Goal: Information Seeking & Learning: Learn about a topic

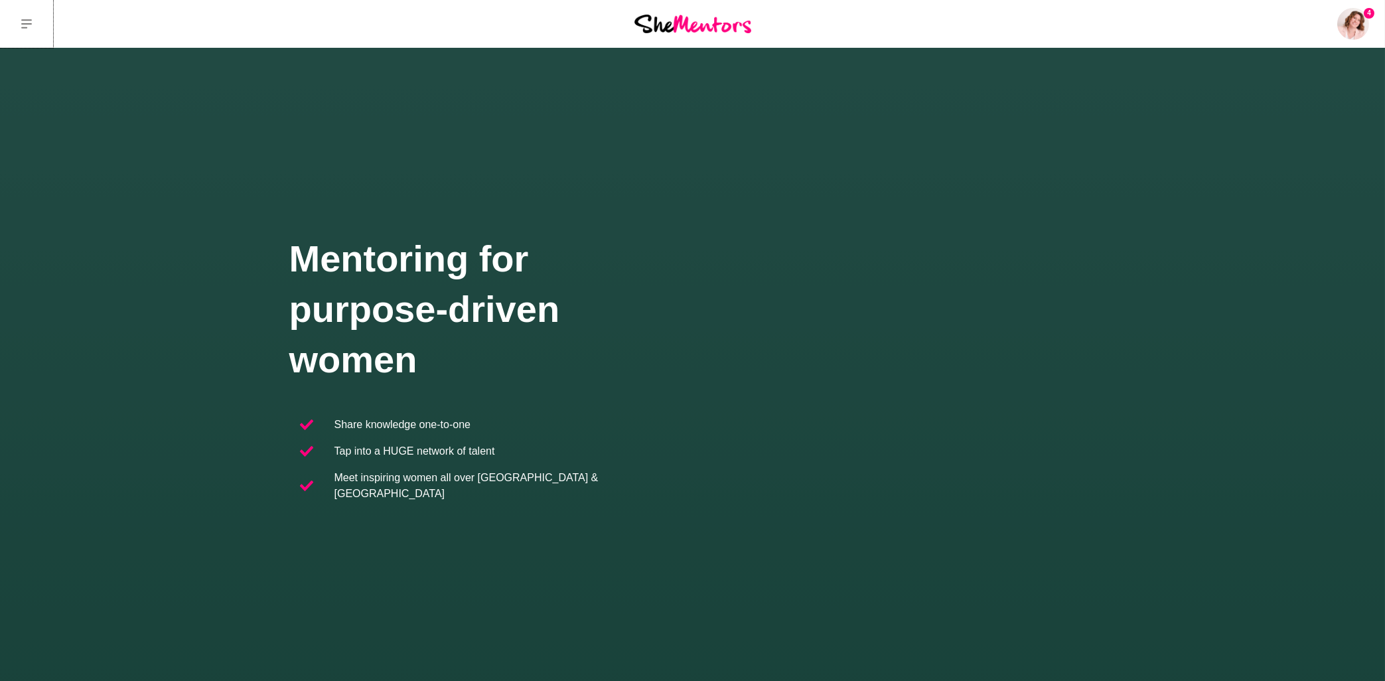
click at [31, 24] on icon at bounding box center [26, 23] width 11 height 9
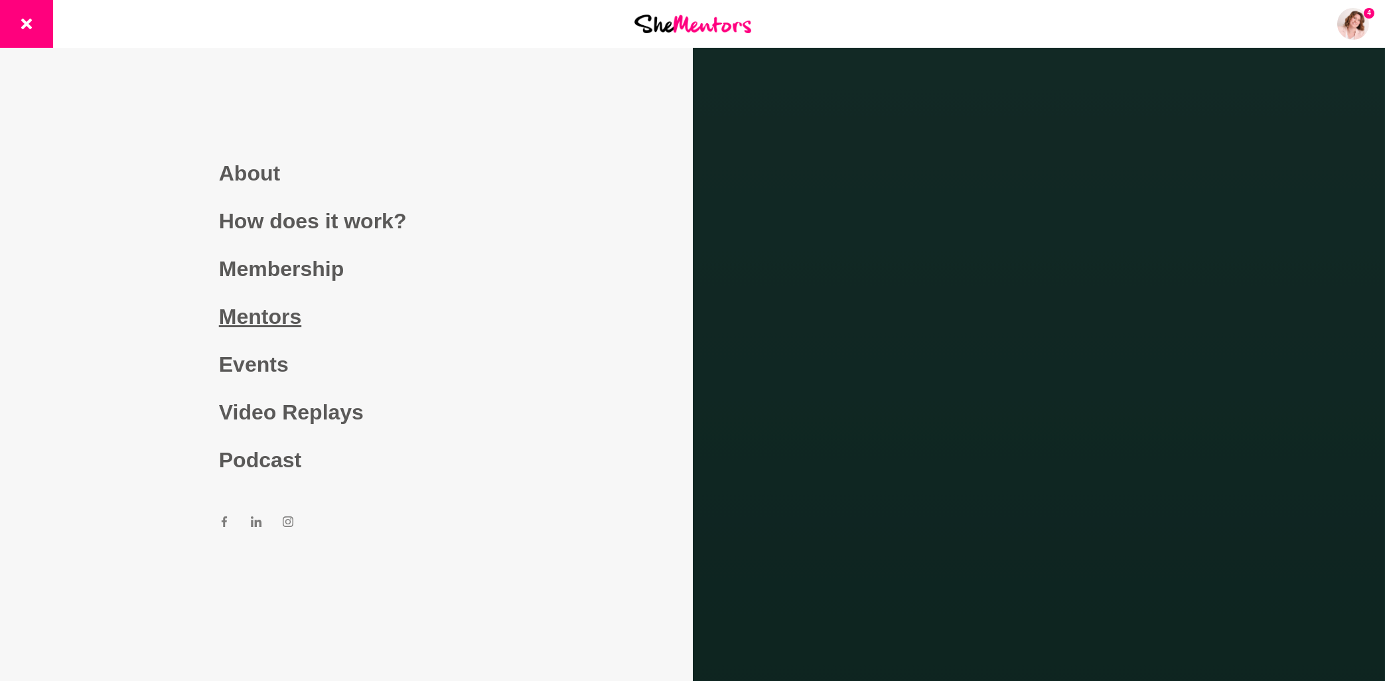
click at [280, 317] on link "Mentors" at bounding box center [346, 317] width 255 height 48
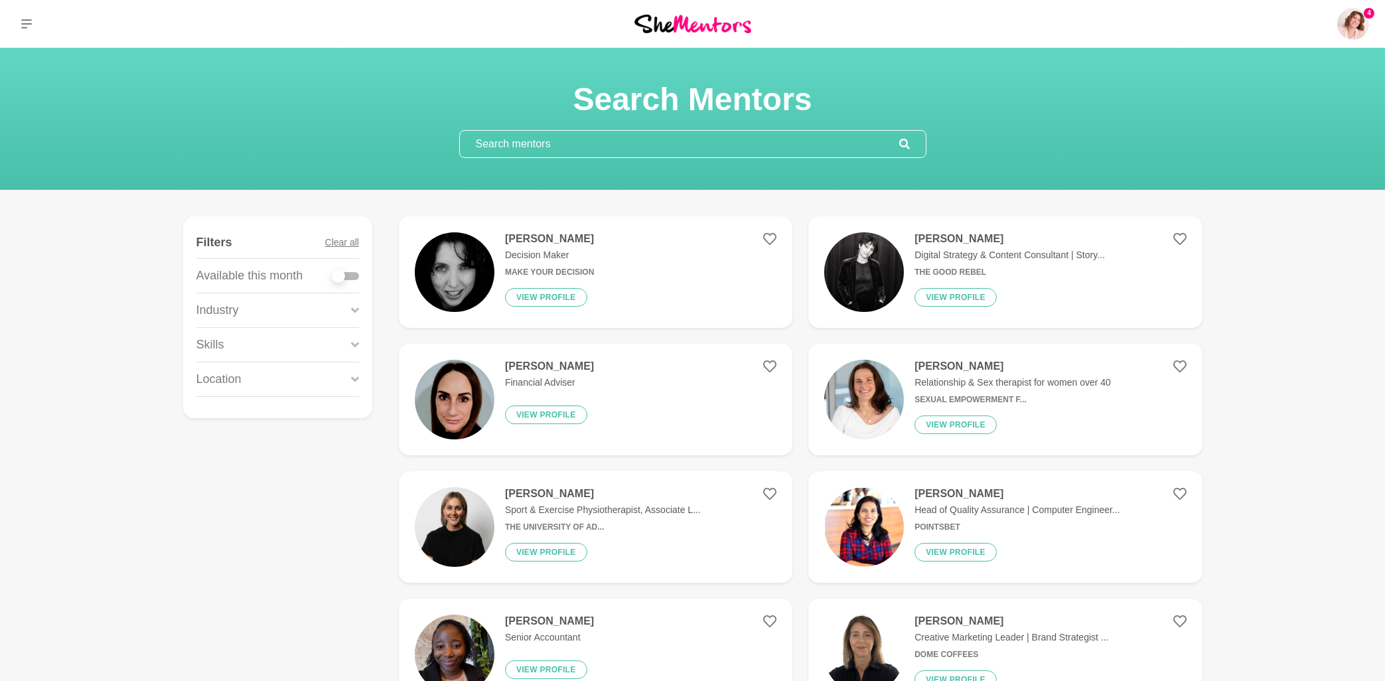
click at [348, 275] on div at bounding box center [345, 276] width 27 height 8
checkbox input "true"
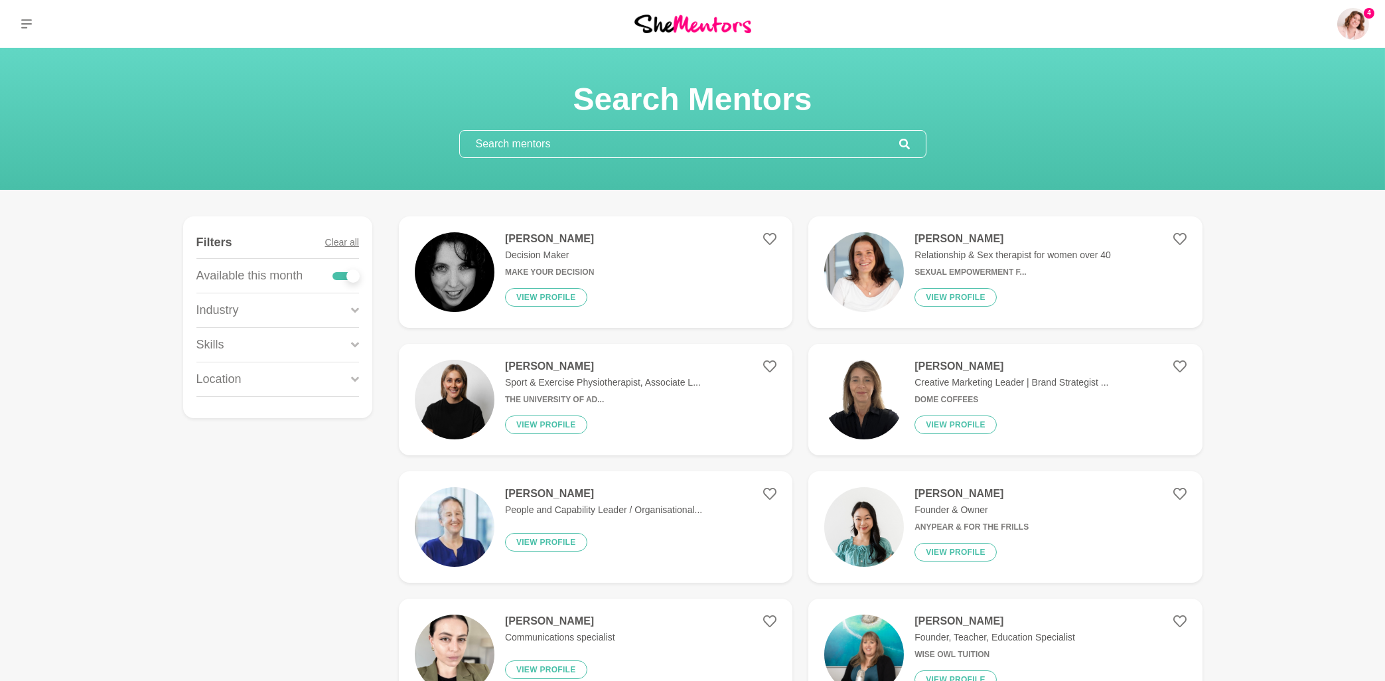
click at [557, 236] on h4 "Donna English" at bounding box center [549, 238] width 89 height 13
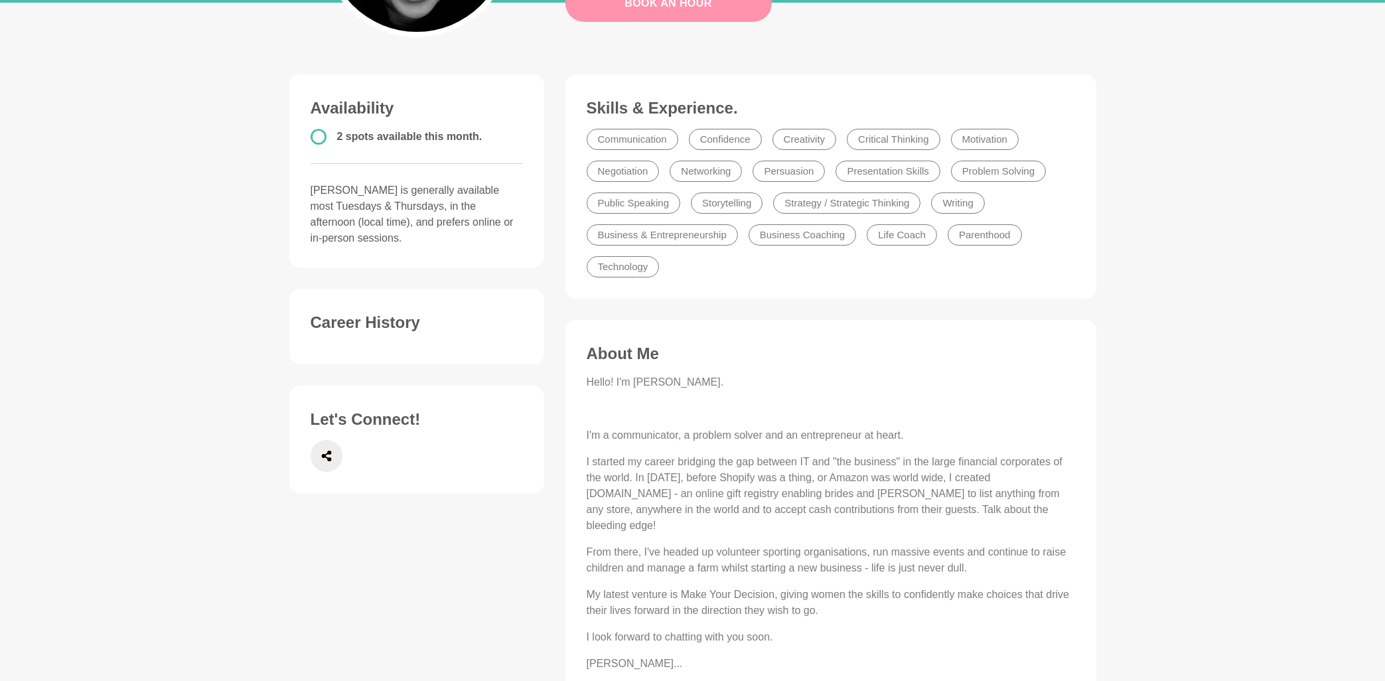
scroll to position [498, 0]
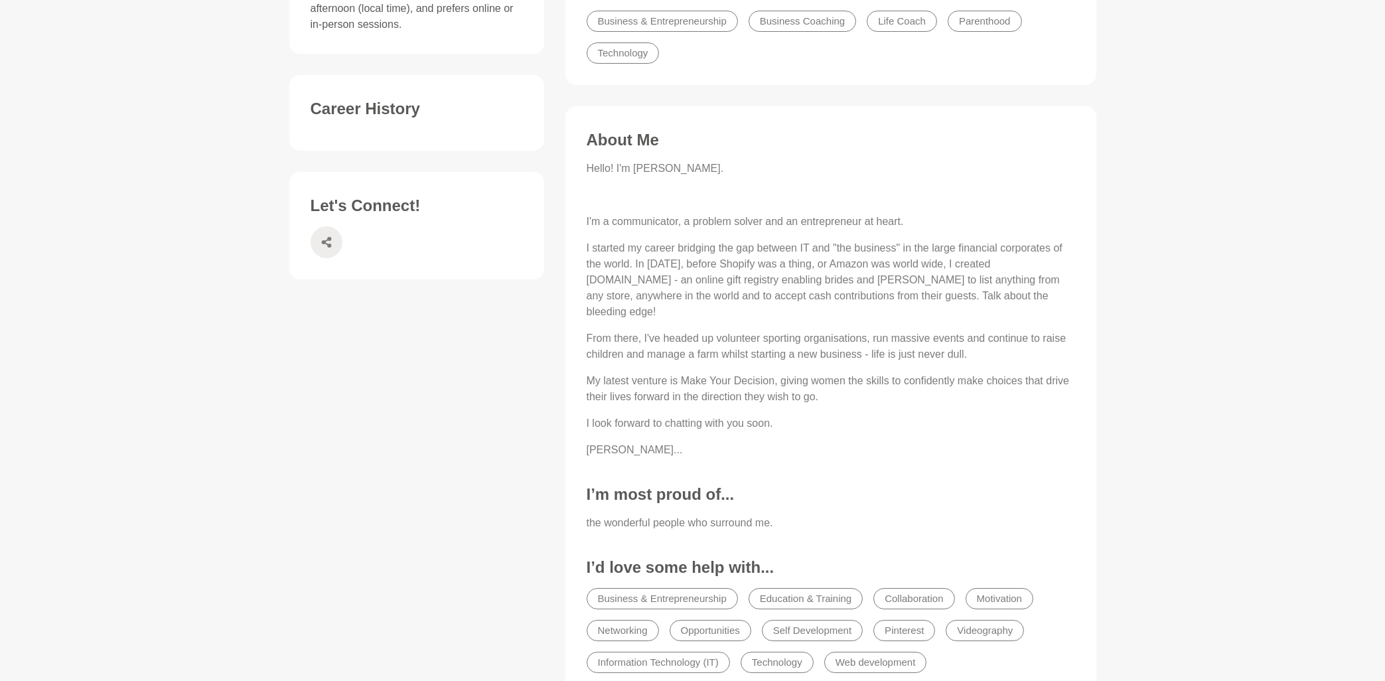
click at [322, 226] on icon at bounding box center [326, 242] width 11 height 32
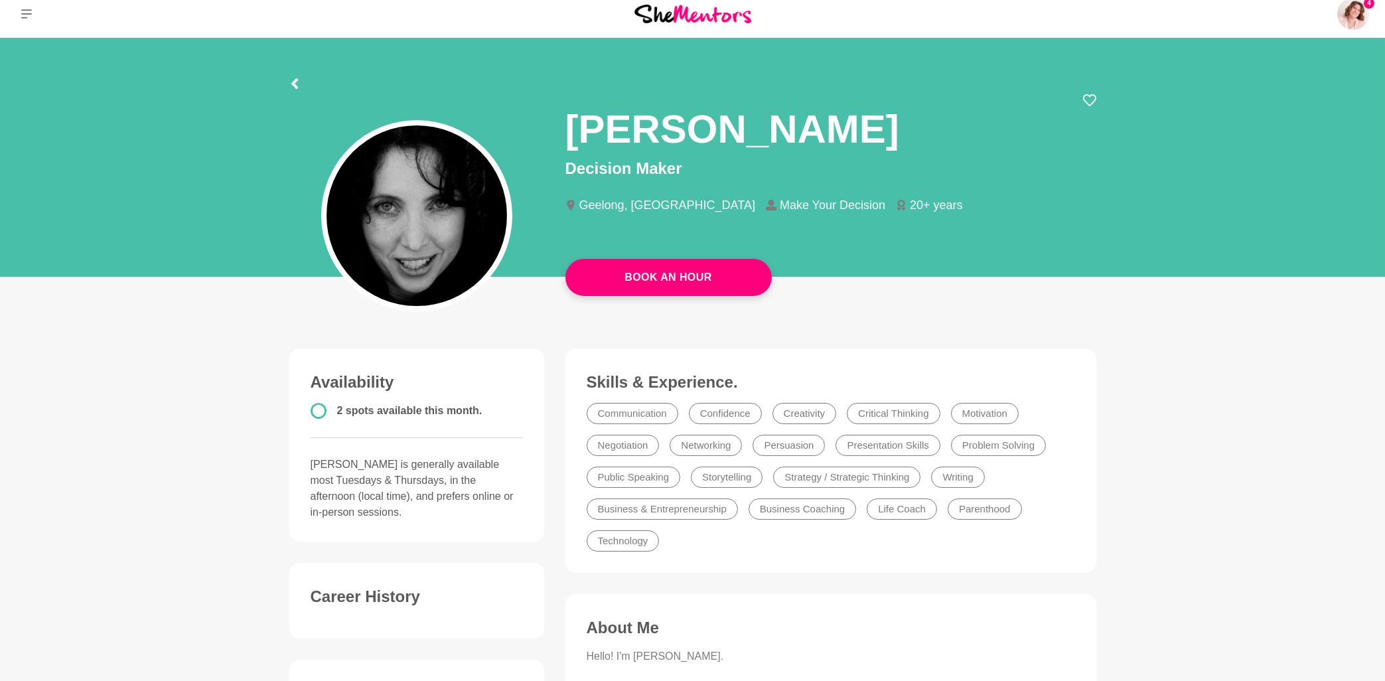
scroll to position [0, 0]
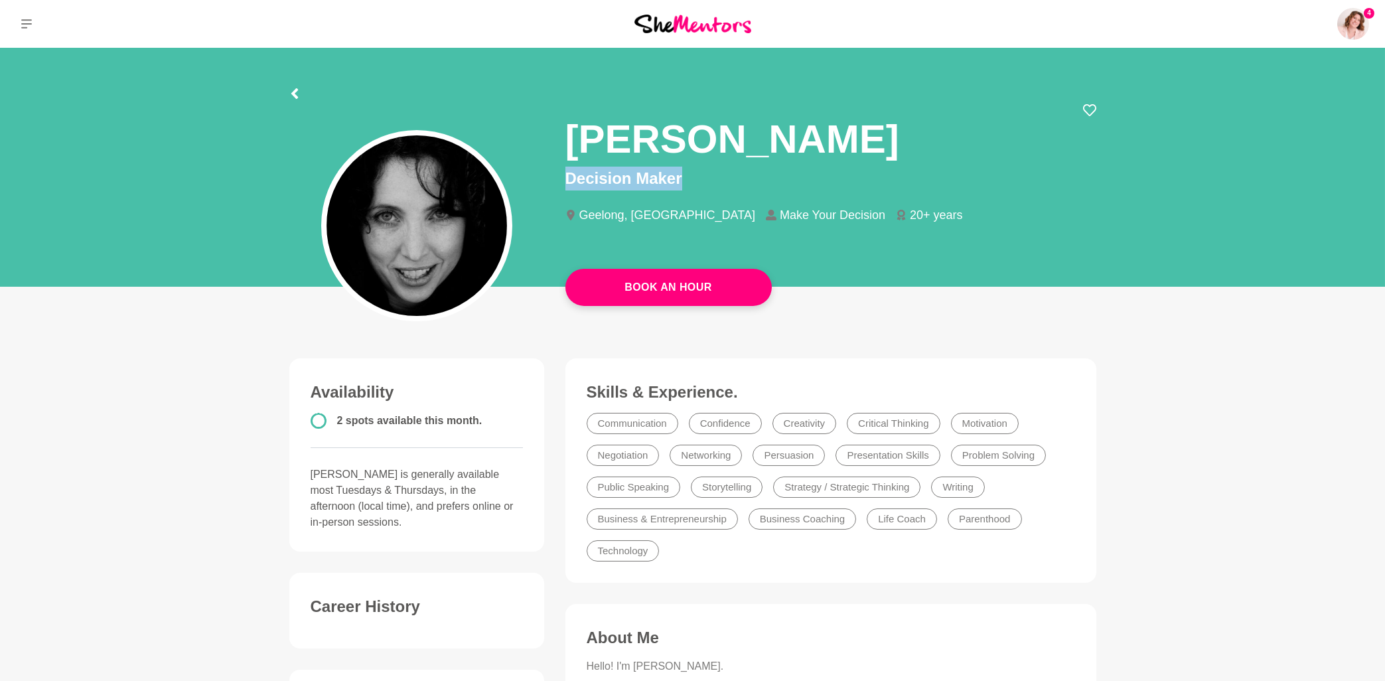
drag, startPoint x: 571, startPoint y: 137, endPoint x: 690, endPoint y: 173, distance: 124.7
click at [690, 173] on div "Donna English Decision Maker Geelong, Australia Make Your Decision 20+ years" at bounding box center [830, 173] width 531 height 141
copy p "Decision Maker"
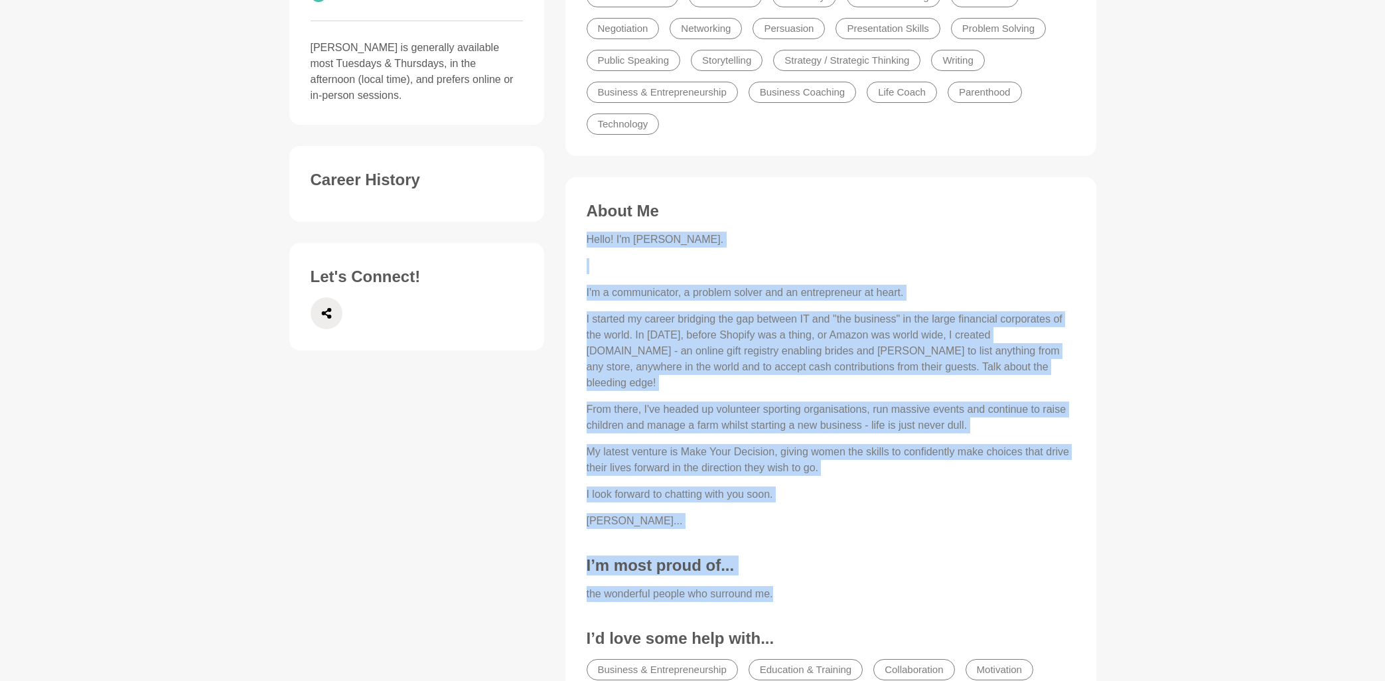
drag, startPoint x: 588, startPoint y: 241, endPoint x: 788, endPoint y: 573, distance: 386.3
click at [788, 573] on div "About Me Hello! I'm Donna. I'm a communicator, a problem solver and an entrepre…" at bounding box center [831, 476] width 504 height 551
copy div "Hello! I'm Donna. I'm a communicator, a problem solver and an entrepreneur at h…"
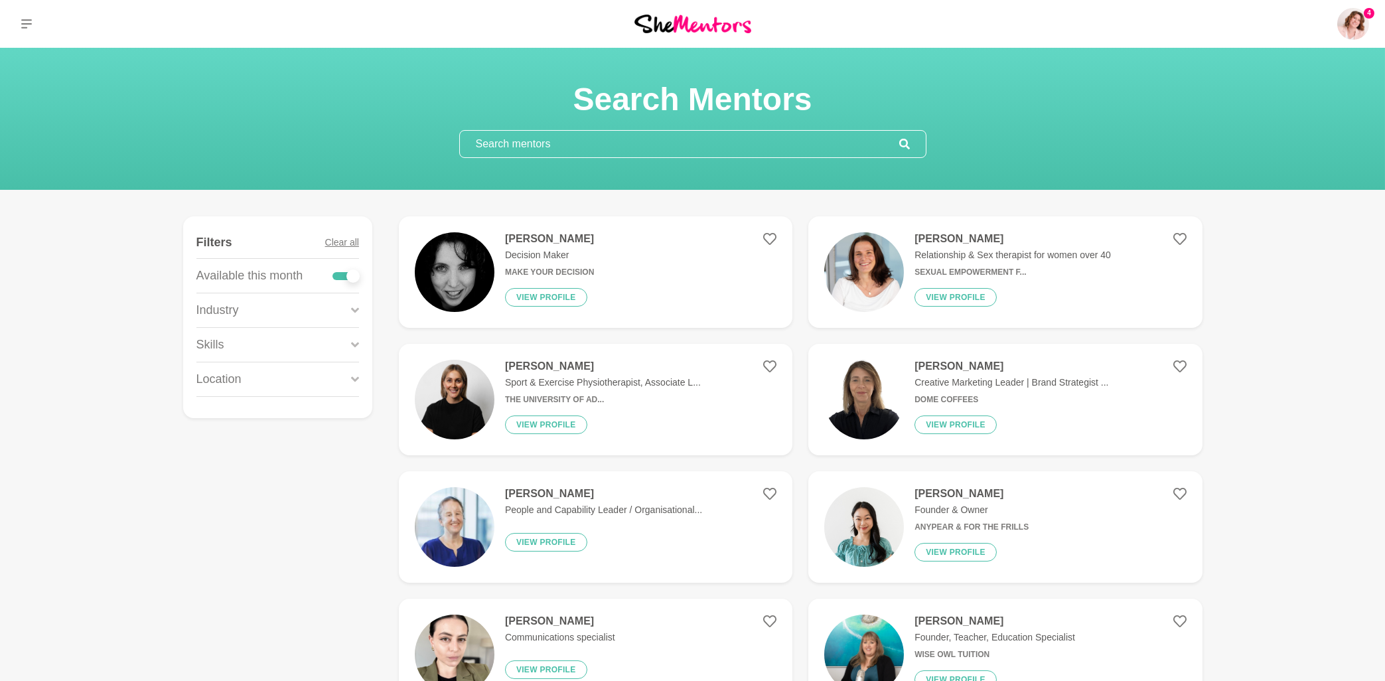
click at [356, 343] on icon at bounding box center [355, 345] width 8 height 18
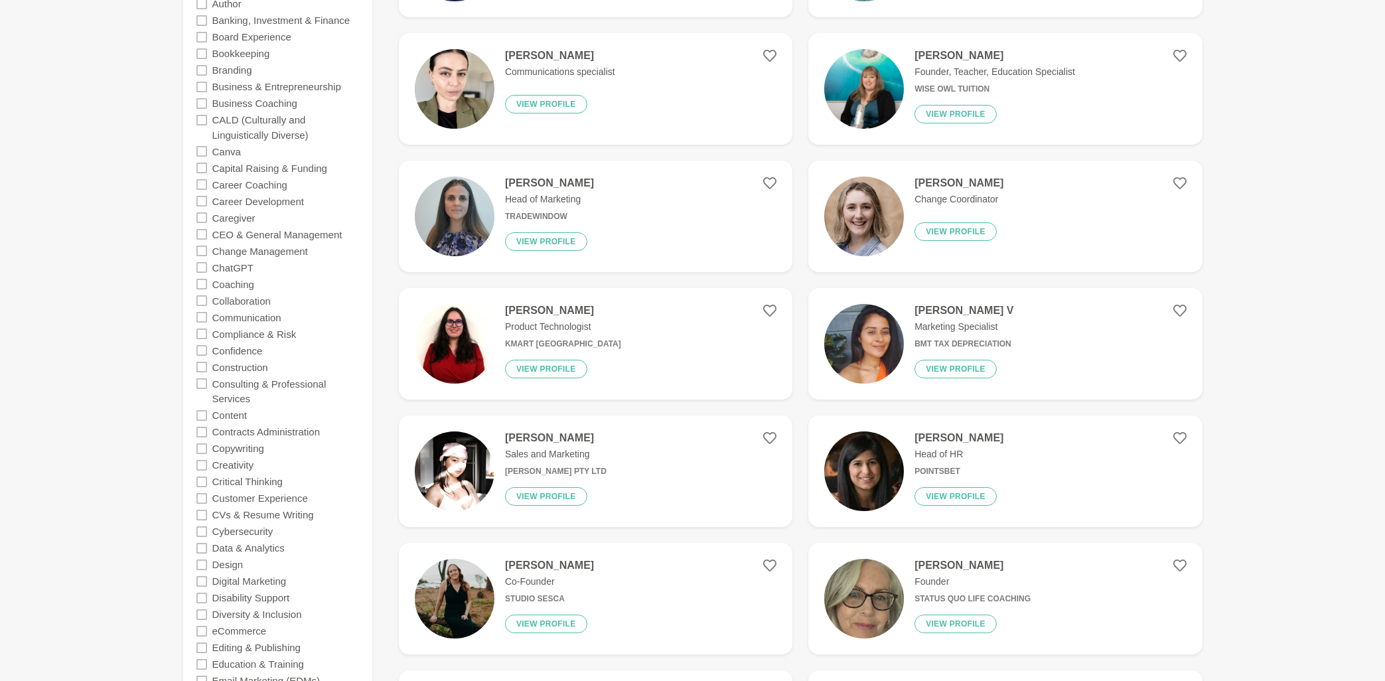
scroll to position [640, 0]
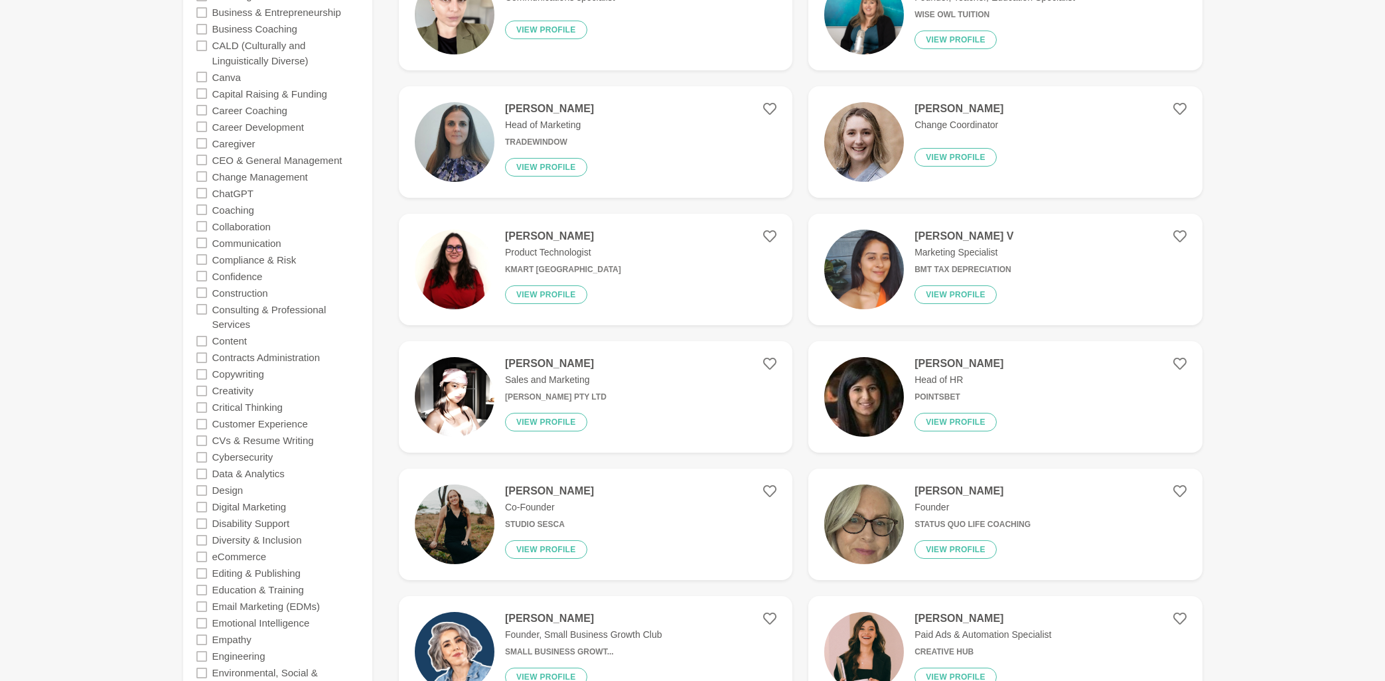
click at [200, 159] on icon at bounding box center [201, 160] width 11 height 11
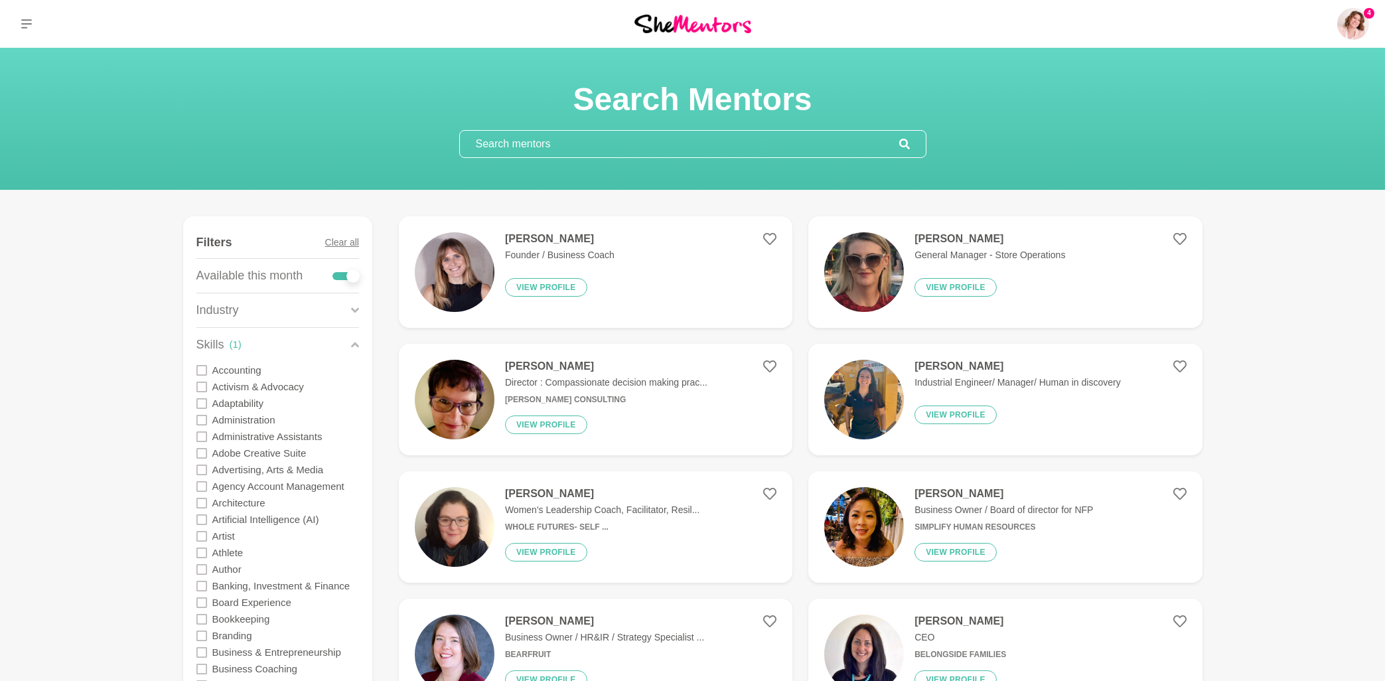
click at [559, 145] on input "text" at bounding box center [679, 144] width 439 height 27
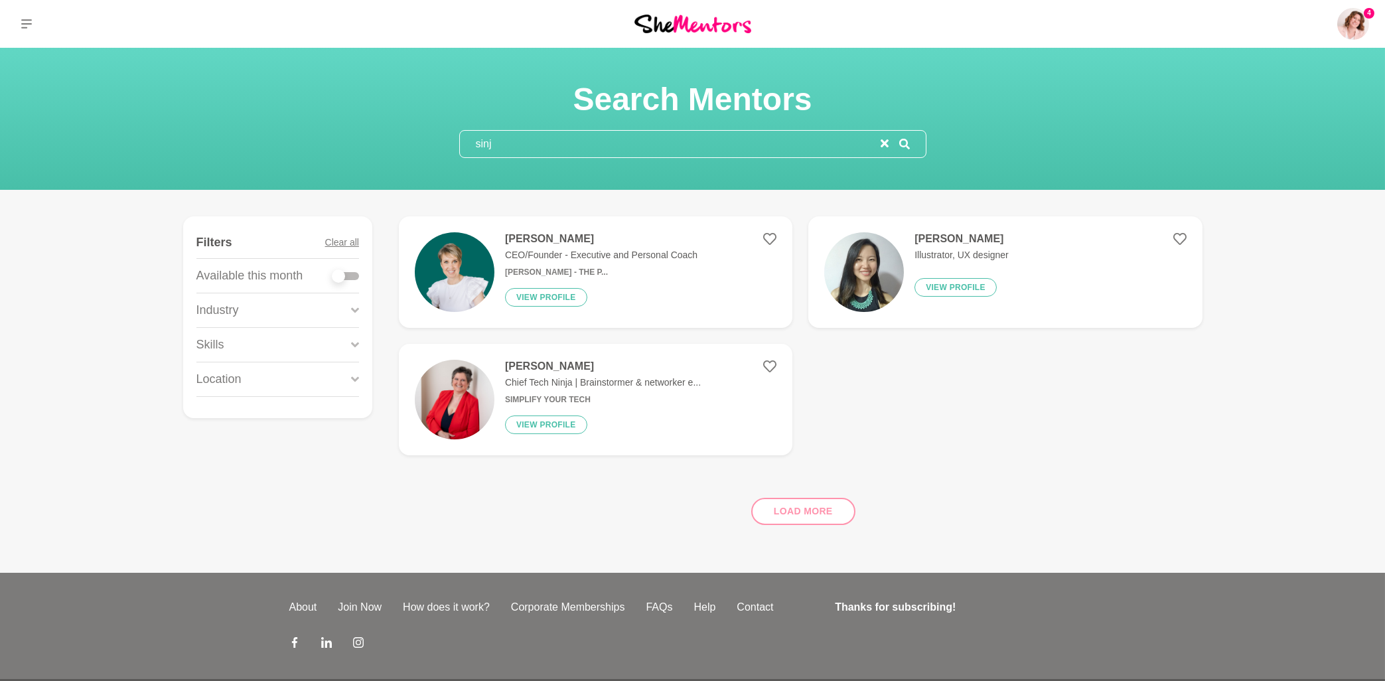
type input "sinj"
click at [536, 241] on h4 "Sinja Hallam" at bounding box center [601, 238] width 192 height 13
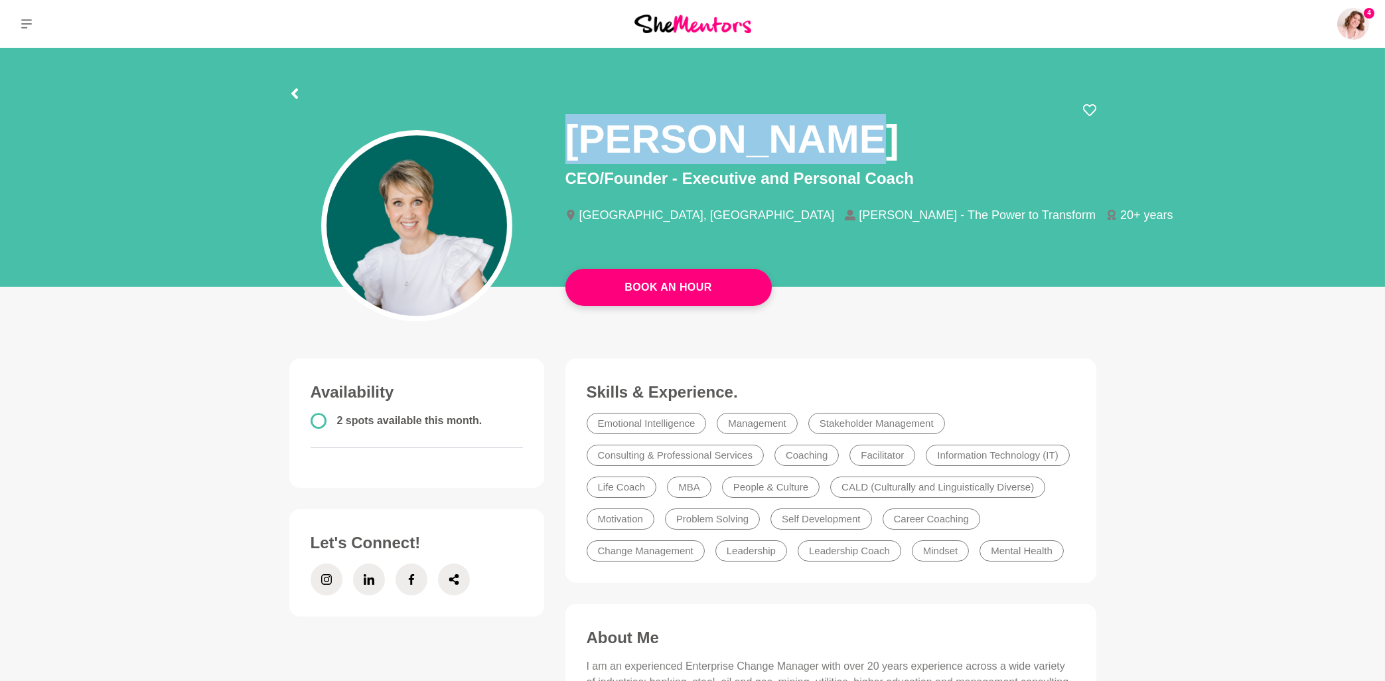
drag, startPoint x: 814, startPoint y: 138, endPoint x: 567, endPoint y: 137, distance: 247.5
click at [567, 137] on div "[PERSON_NAME]" at bounding box center [830, 134] width 531 height 63
copy h1 "[PERSON_NAME]"
click at [452, 578] on icon at bounding box center [453, 579] width 10 height 11
click at [25, 26] on icon at bounding box center [26, 24] width 11 height 11
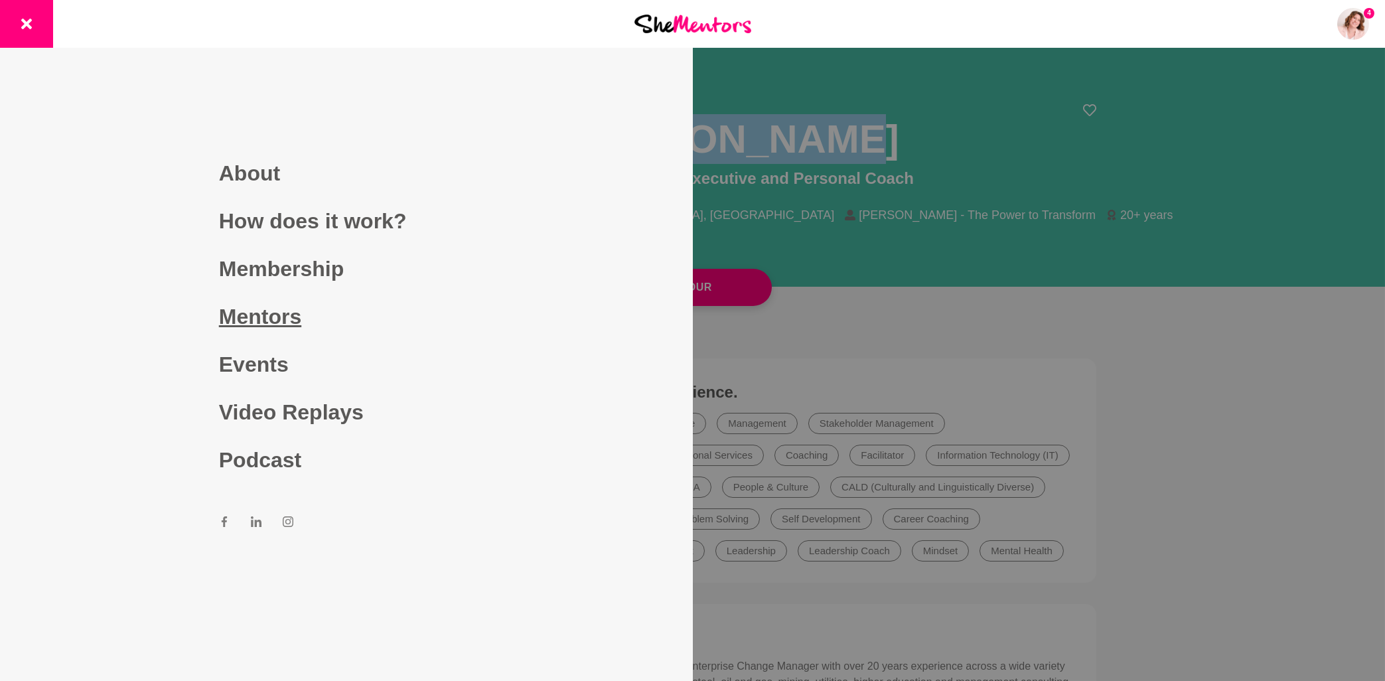
click at [277, 315] on link "Mentors" at bounding box center [346, 317] width 255 height 48
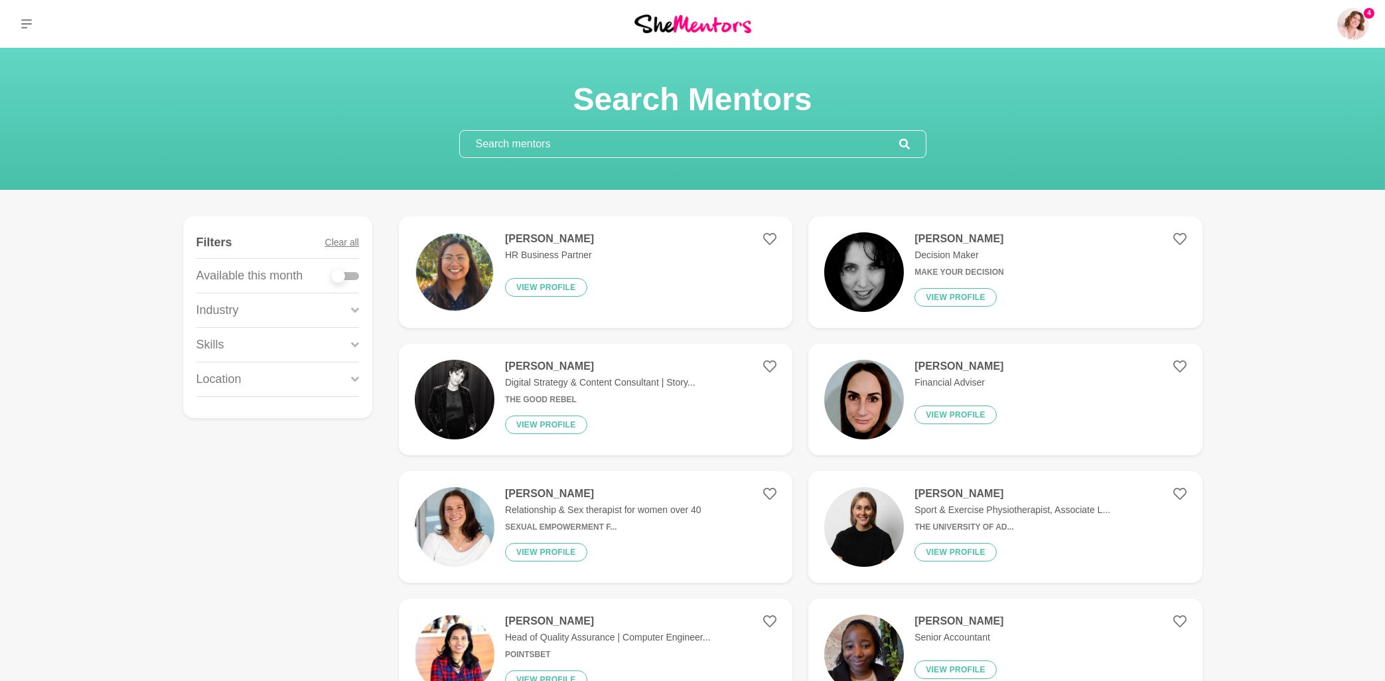
click at [706, 138] on input "text" at bounding box center [679, 144] width 439 height 27
paste input "A huge thank you to Marisse van den Berg and Pamela Carrigg for hosting our Syd…"
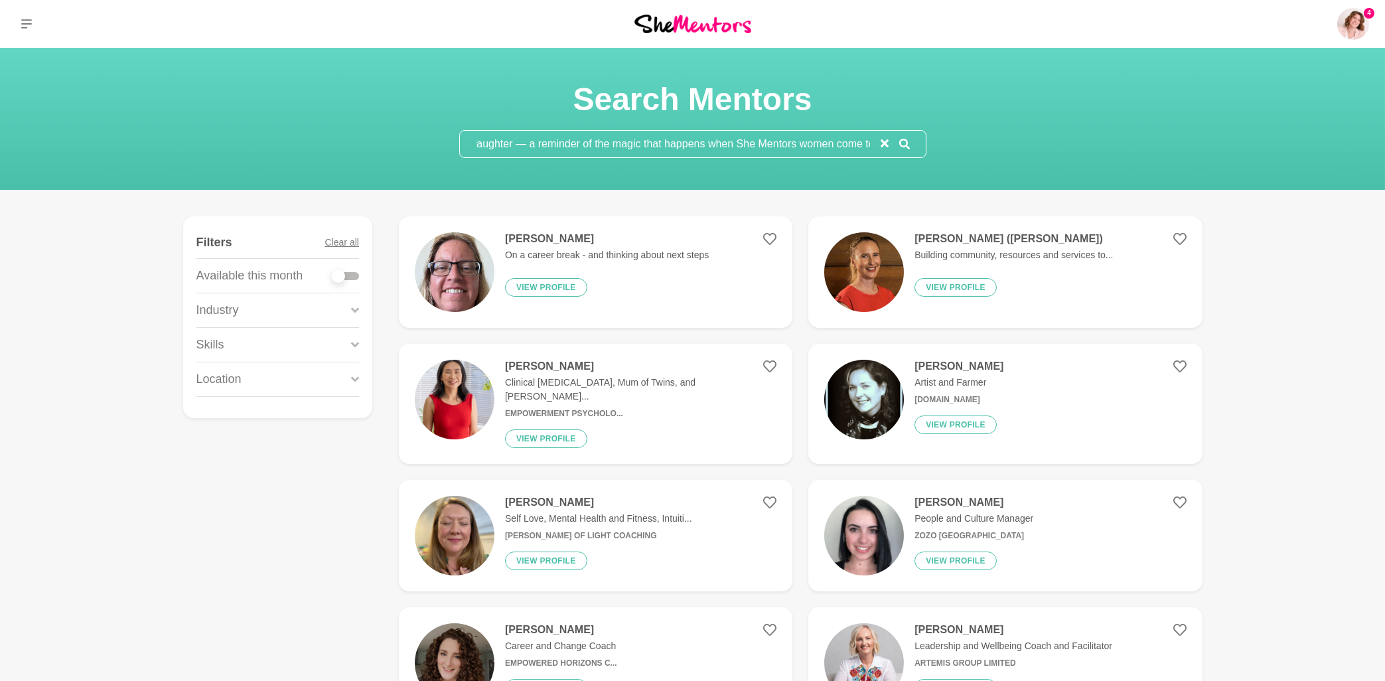
type input "A huge thank you to Marisse van den Berg and Pamela Carrigg for hosting our Syd…"
click at [737, 151] on input "A huge thank you to Marisse van den Berg and Pamela Carrigg for hosting our Syd…" at bounding box center [670, 144] width 421 height 27
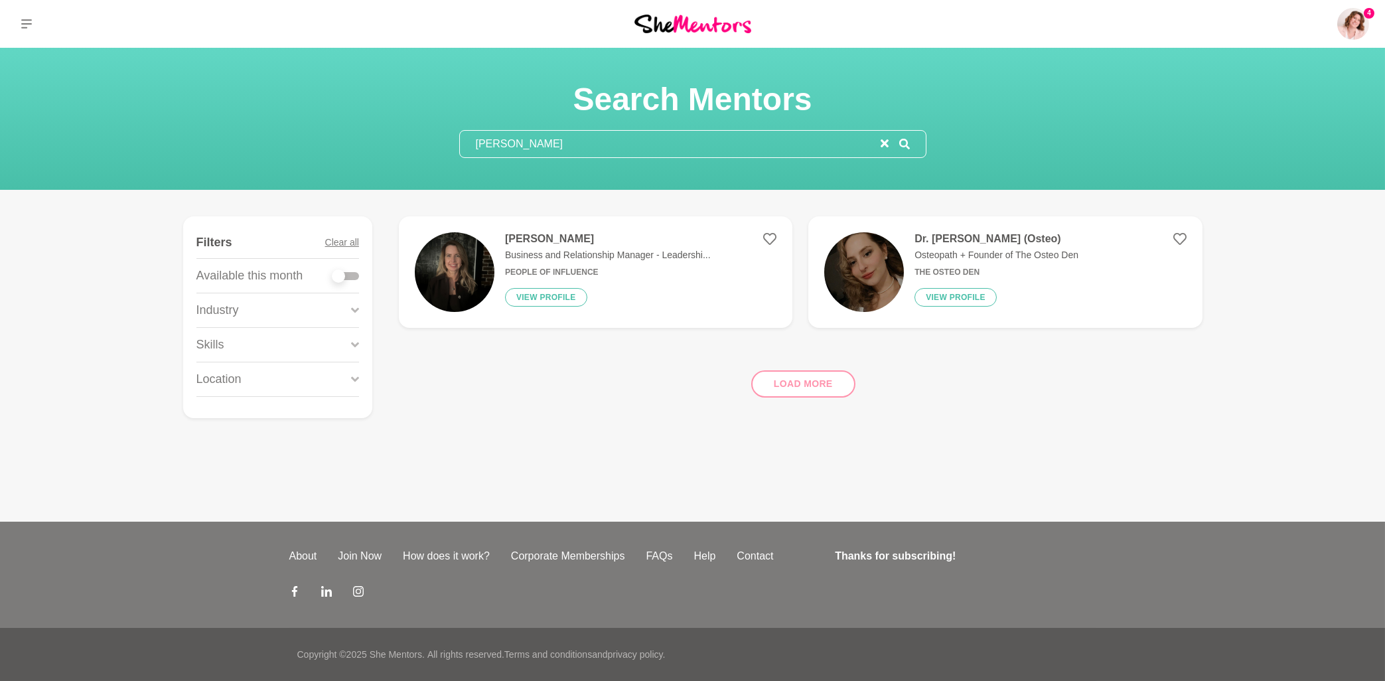
type input "[PERSON_NAME]"
click at [576, 242] on h4 "[PERSON_NAME]" at bounding box center [608, 238] width 206 height 13
drag, startPoint x: 599, startPoint y: 147, endPoint x: 463, endPoint y: 149, distance: 136.0
click at [463, 149] on input "[PERSON_NAME]" at bounding box center [670, 144] width 421 height 27
paste input "Pamela Carrig"
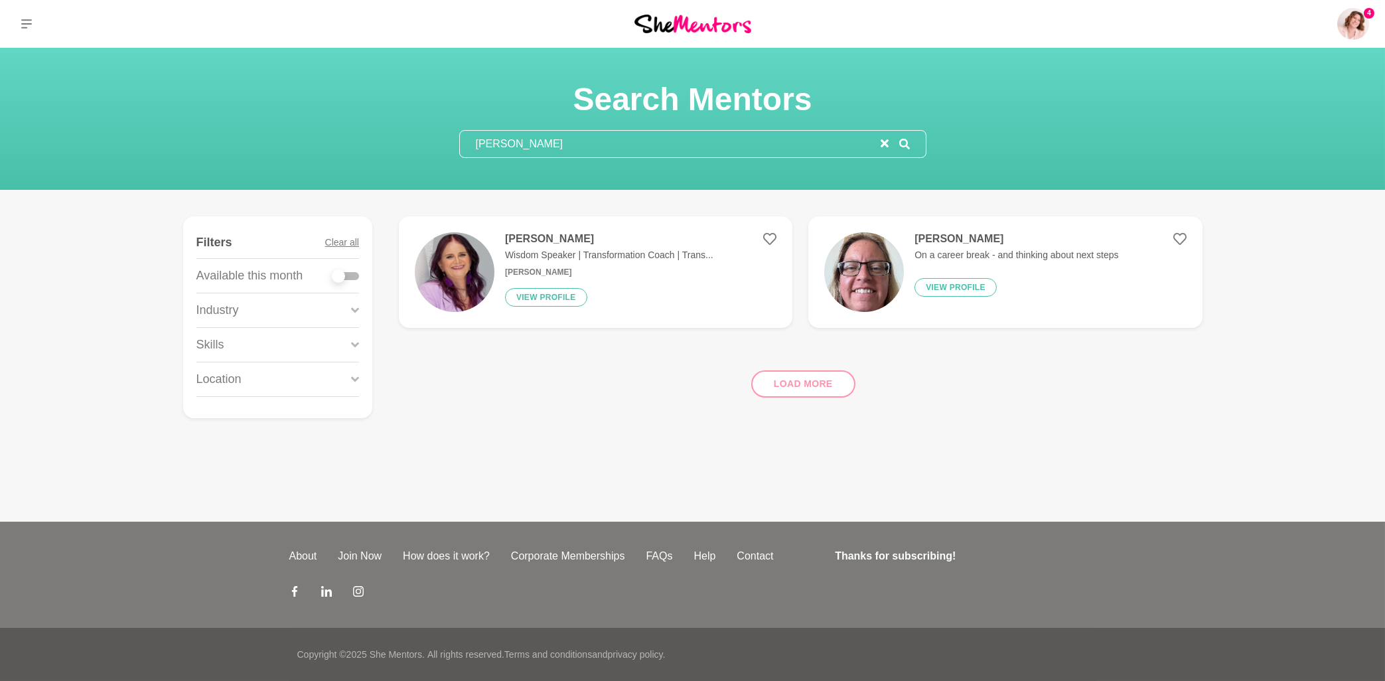
type input "Pamela Carrigg"
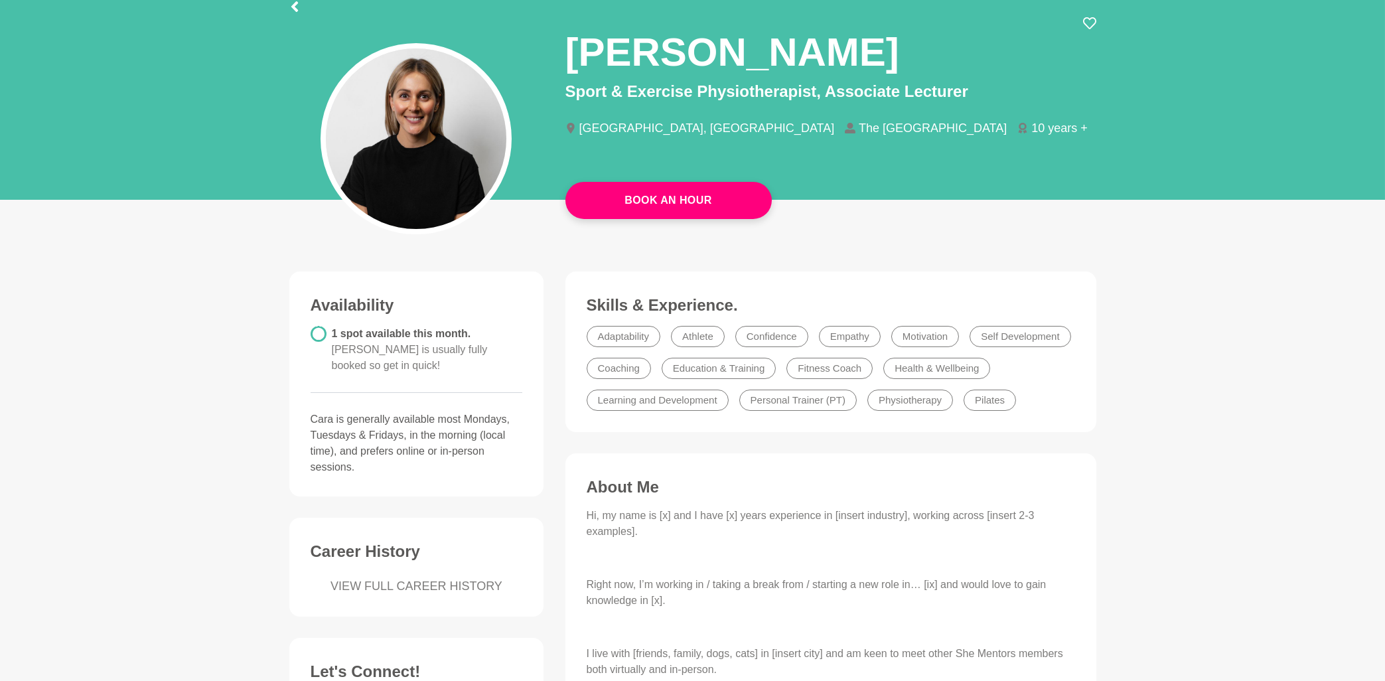
scroll to position [71, 0]
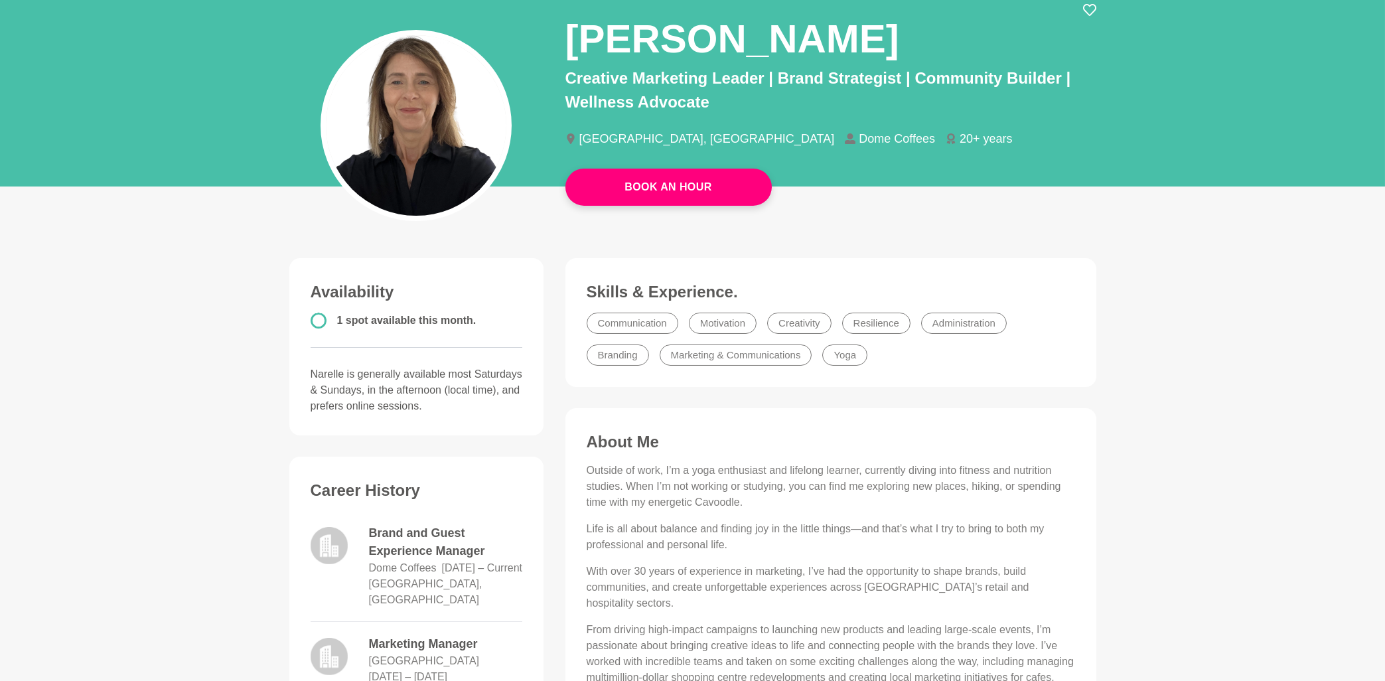
scroll to position [71, 0]
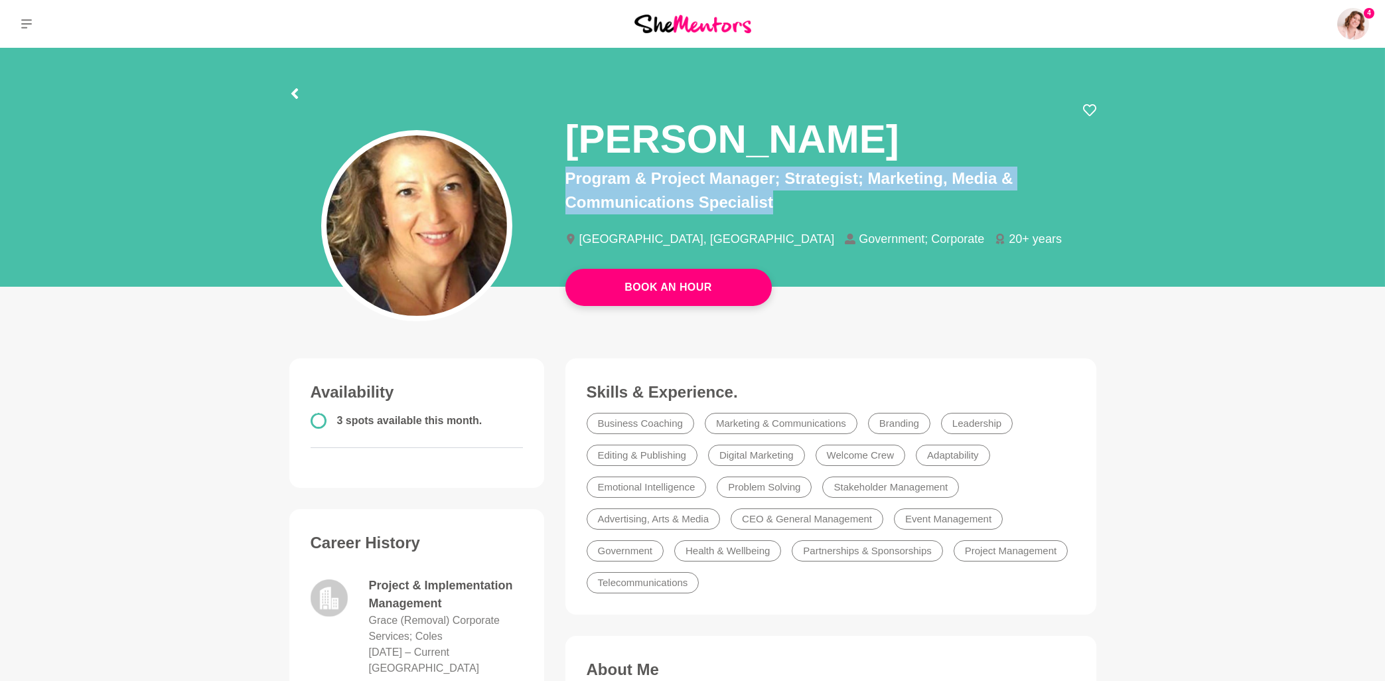
drag, startPoint x: 570, startPoint y: 138, endPoint x: 788, endPoint y: 191, distance: 224.0
click at [788, 191] on div "Natalina Morelli Program & Project Manager; Strategist; Marketing, Media & Comm…" at bounding box center [830, 185] width 531 height 165
copy p "Program & Project Manager; Strategist; Marketing, Media & Communications Specia…"
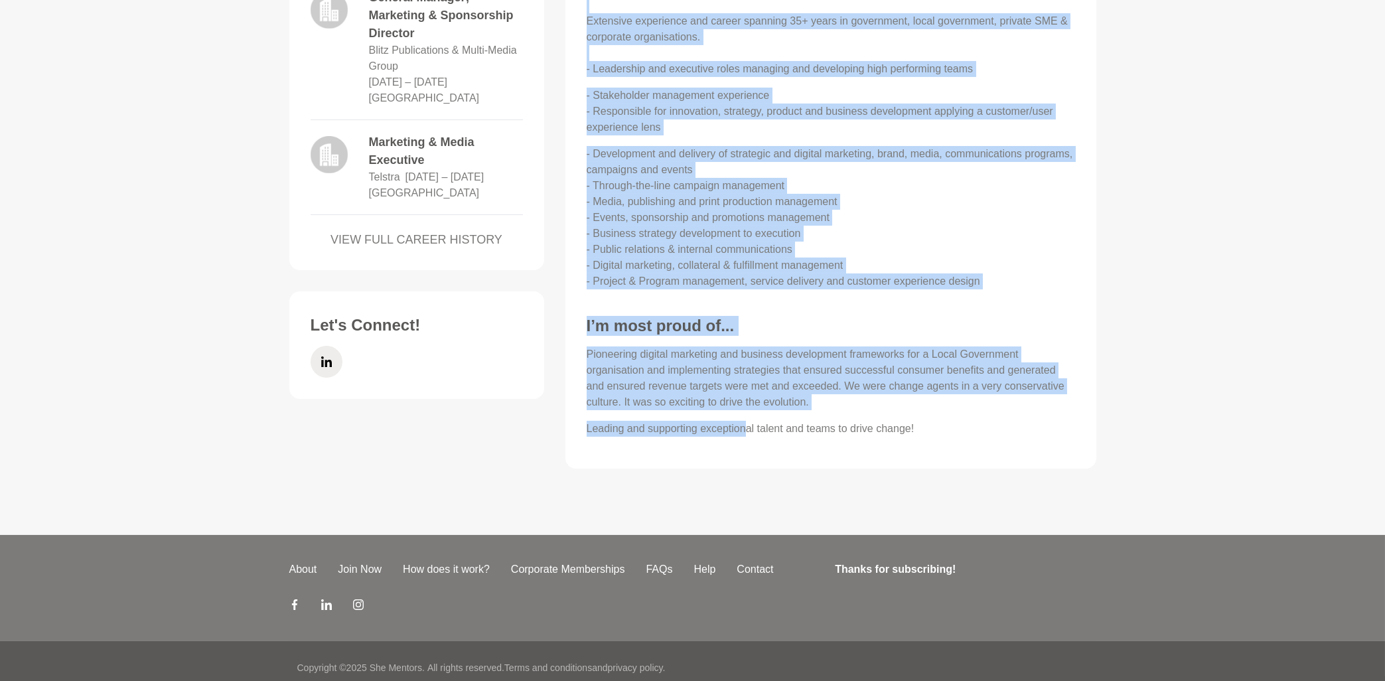
scroll to position [853, 0]
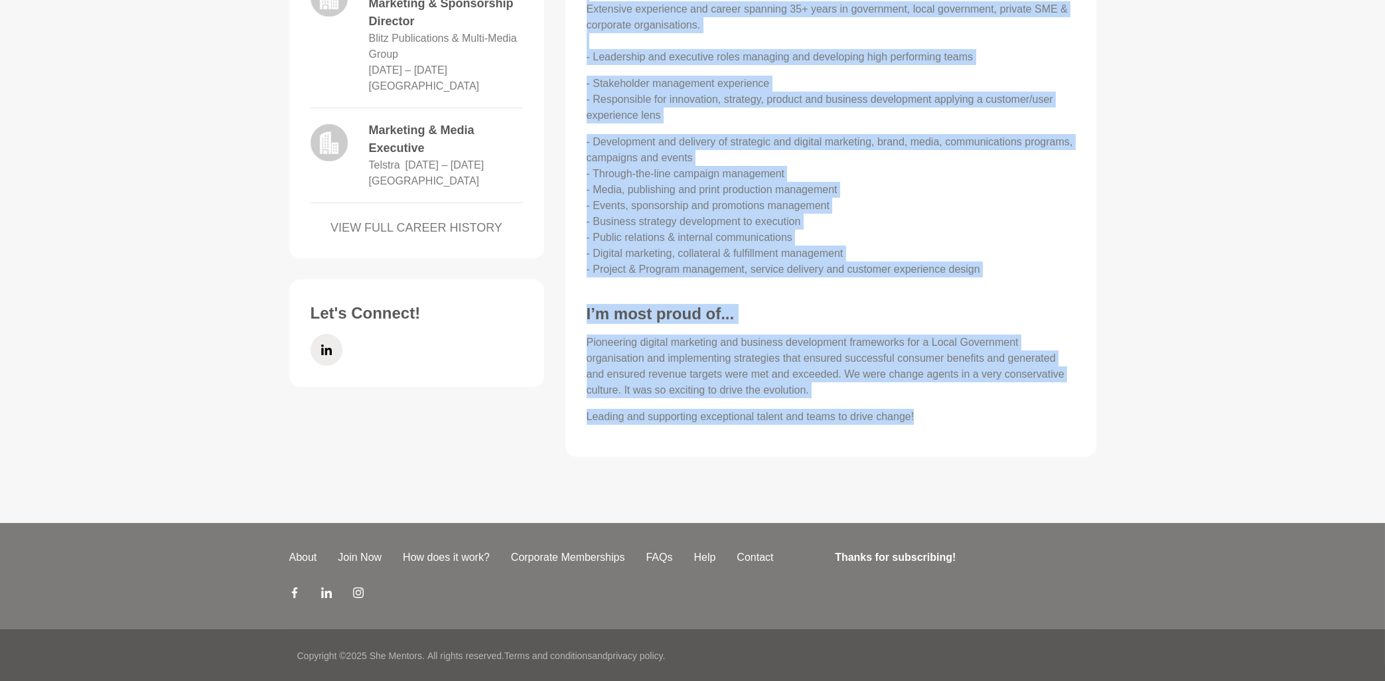
drag, startPoint x: 586, startPoint y: 197, endPoint x: 924, endPoint y: 433, distance: 412.1
click at [924, 433] on div "About Me A deep interest in and passion for human-centred design, strategic and…" at bounding box center [831, 124] width 504 height 637
copy div "A deep interest in and passion for human-centred design, strategic and digital …"
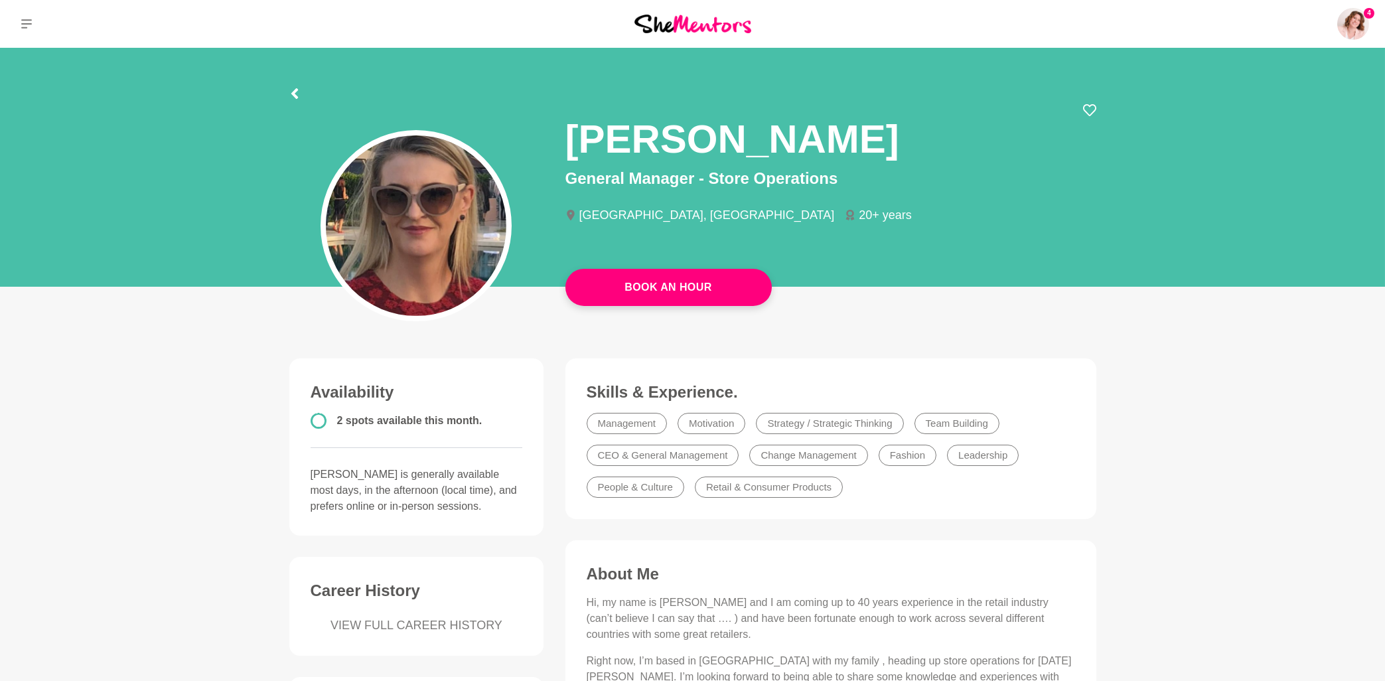
drag, startPoint x: 571, startPoint y: 133, endPoint x: 869, endPoint y: 171, distance: 300.9
click at [869, 171] on div "Tanya Atkinson General Manager - Store Operations Auckland, New Zealand 20+ yea…" at bounding box center [830, 173] width 531 height 141
copy p "General Manager - Store Operations"
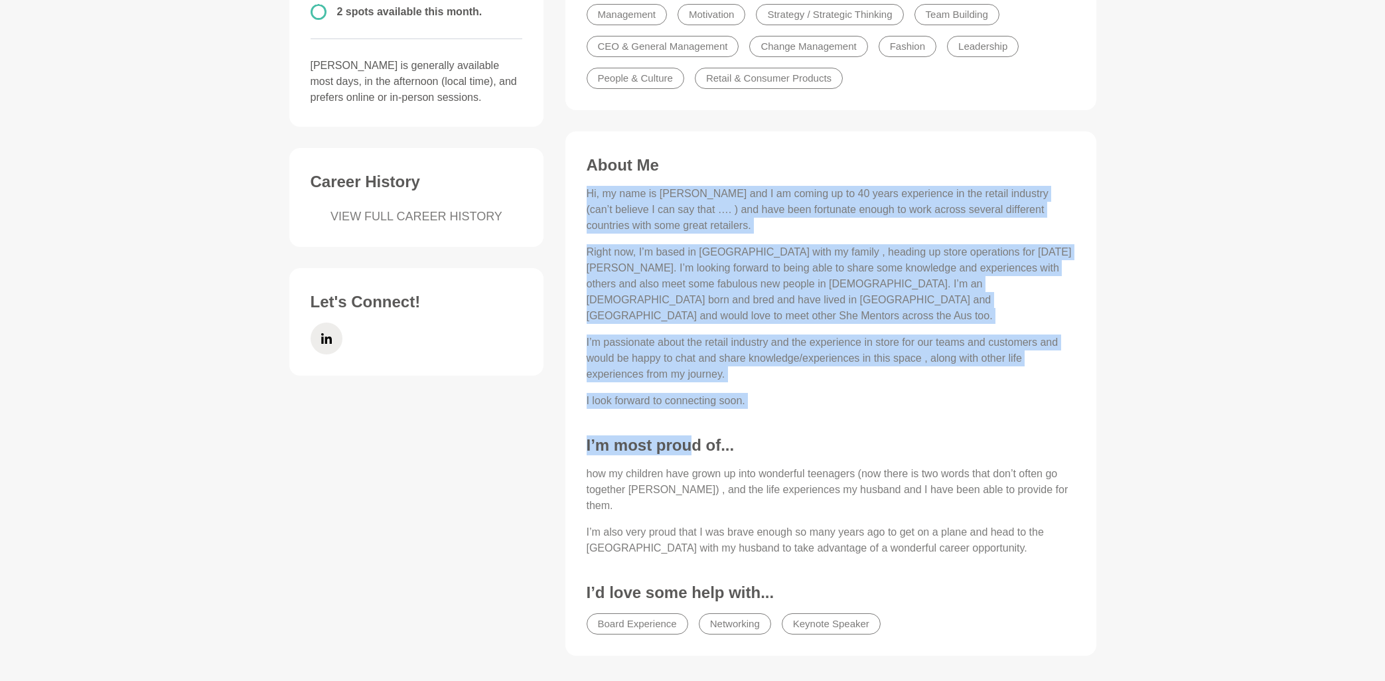
scroll to position [427, 0]
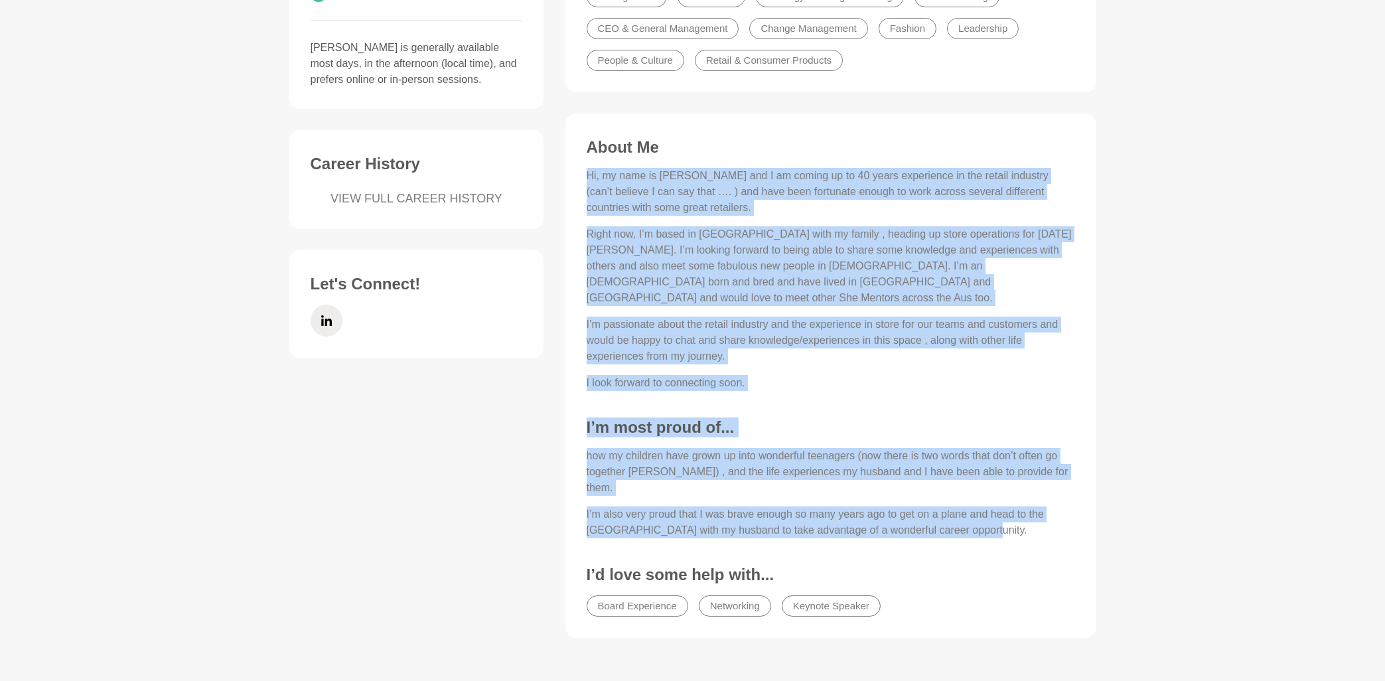
drag, startPoint x: 586, startPoint y: 316, endPoint x: 997, endPoint y: 494, distance: 446.6
click at [997, 494] on div "About Me Hi, my name is Tanya and I am coming up to 40 years experience in the …" at bounding box center [831, 380] width 504 height 487
copy div "Hi, my name is Tanya and I am coming up to 40 years experience in the retail in…"
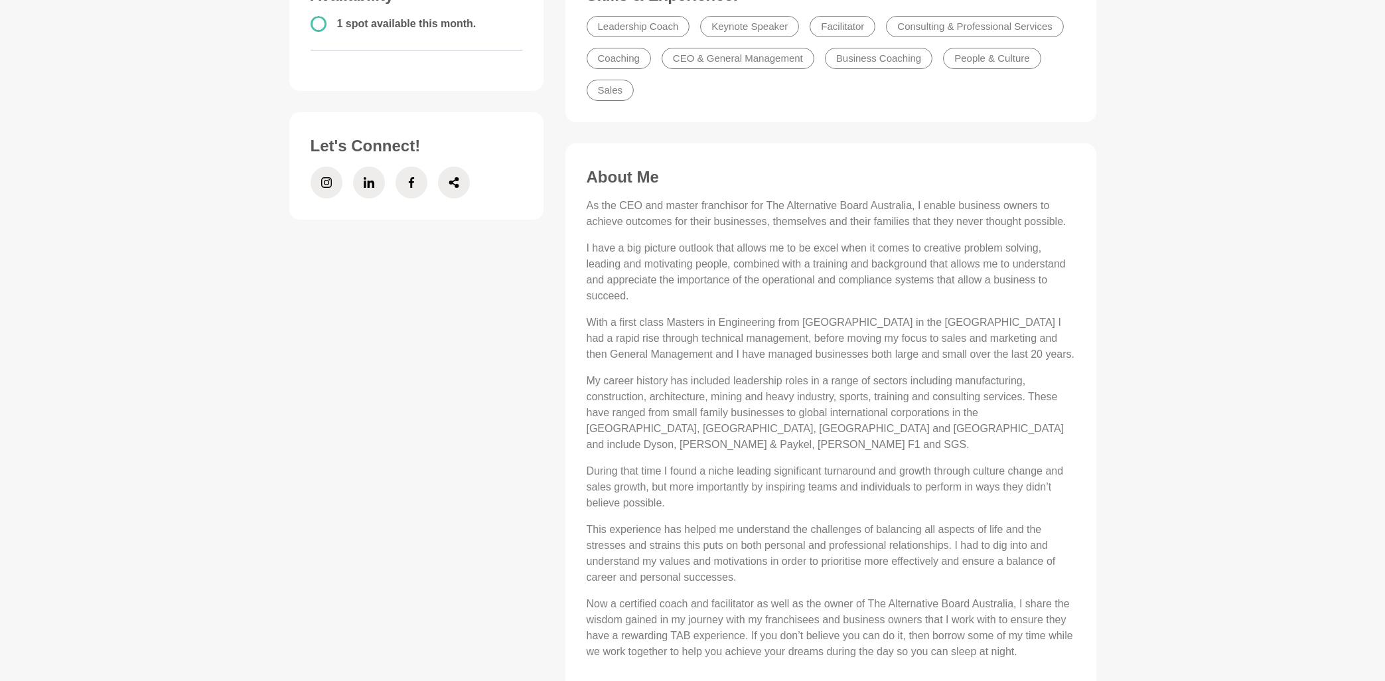
scroll to position [284, 0]
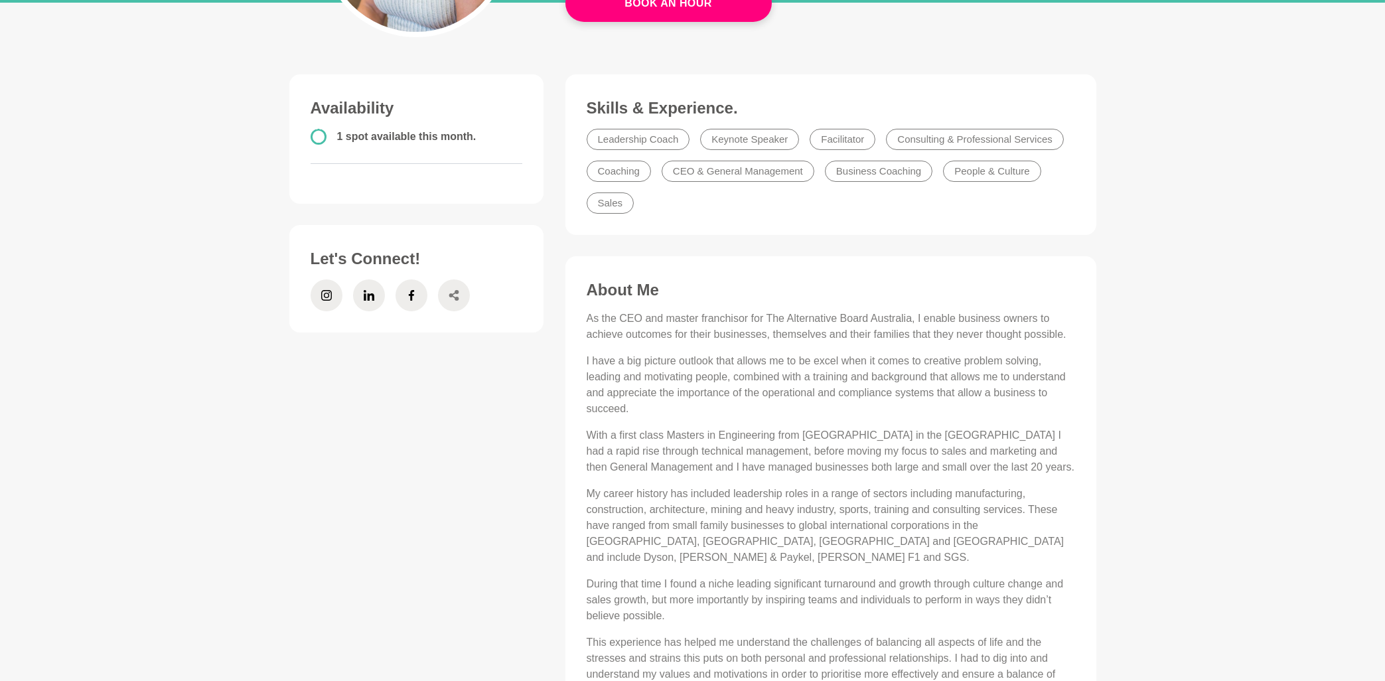
click at [450, 296] on icon at bounding box center [453, 295] width 10 height 11
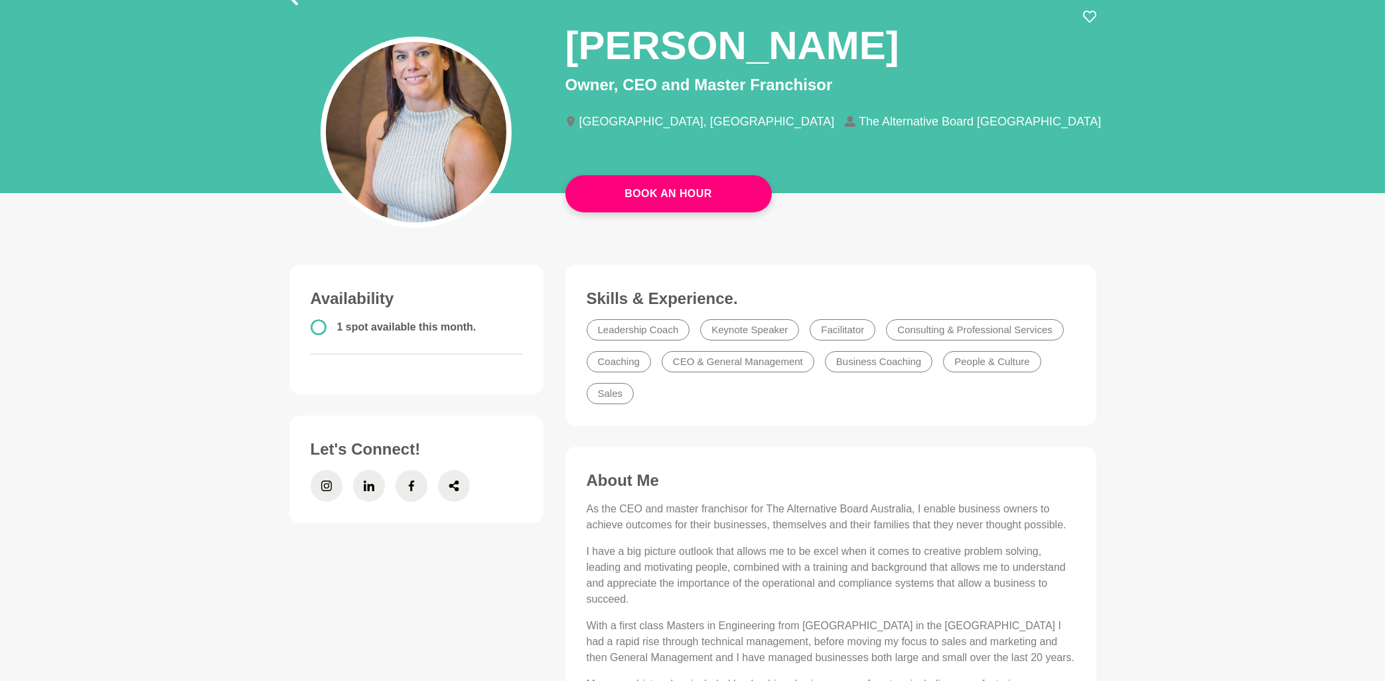
scroll to position [0, 0]
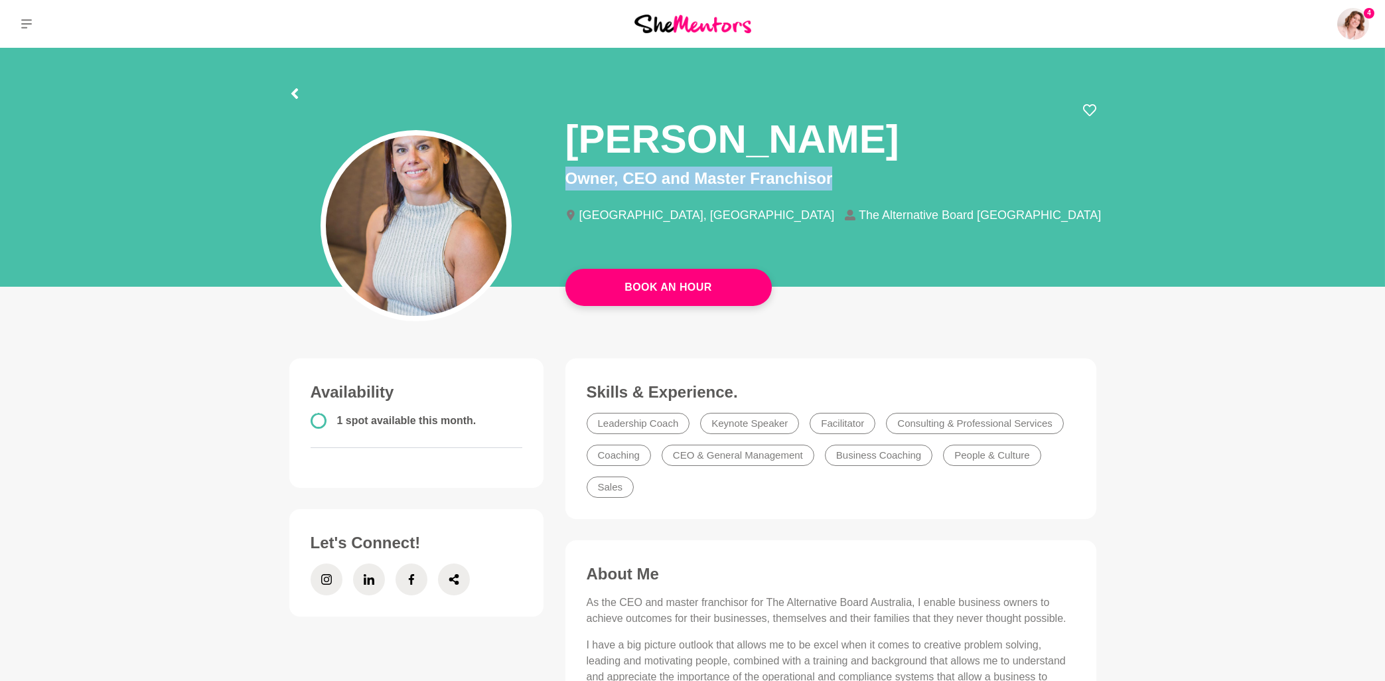
drag, startPoint x: 569, startPoint y: 141, endPoint x: 853, endPoint y: 177, distance: 286.2
click at [853, 177] on div "[PERSON_NAME] Owner, CEO and Master Franchisor [GEOGRAPHIC_DATA], QLD The Alter…" at bounding box center [830, 173] width 531 height 141
copy p "Owner, CEO and Master Franchisor"
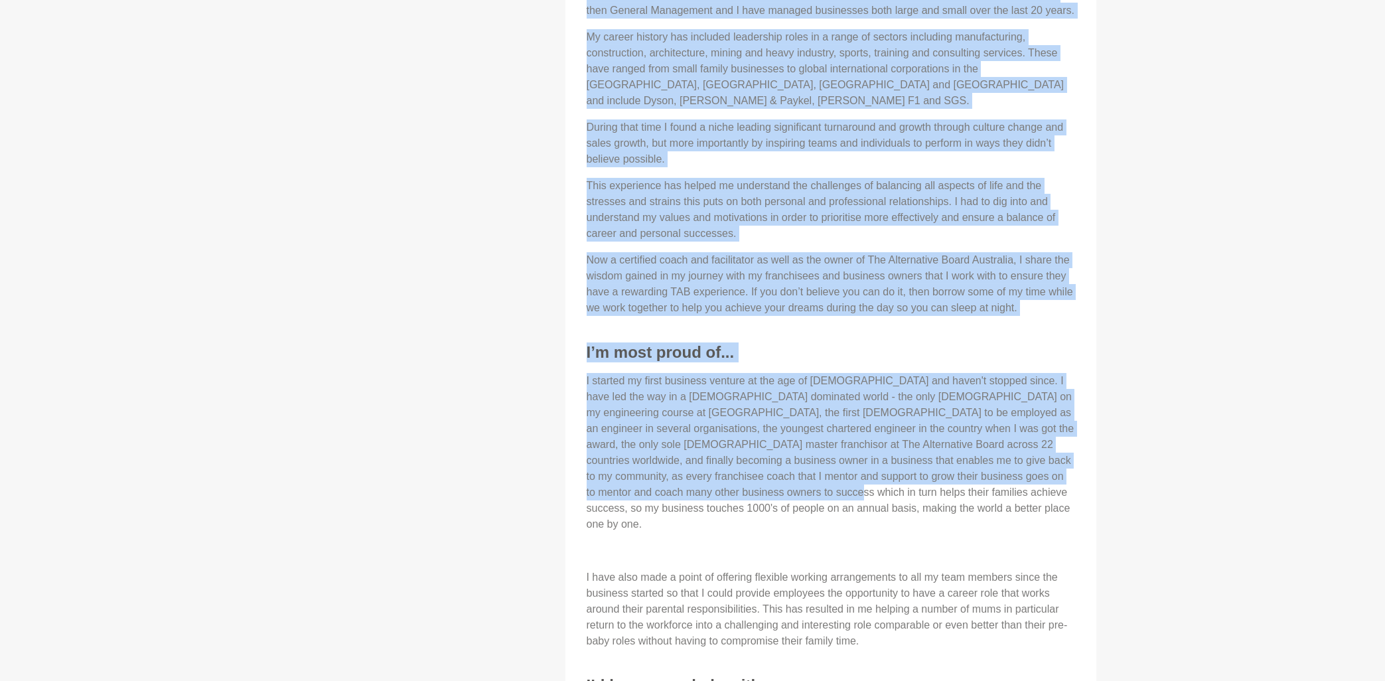
scroll to position [782, 0]
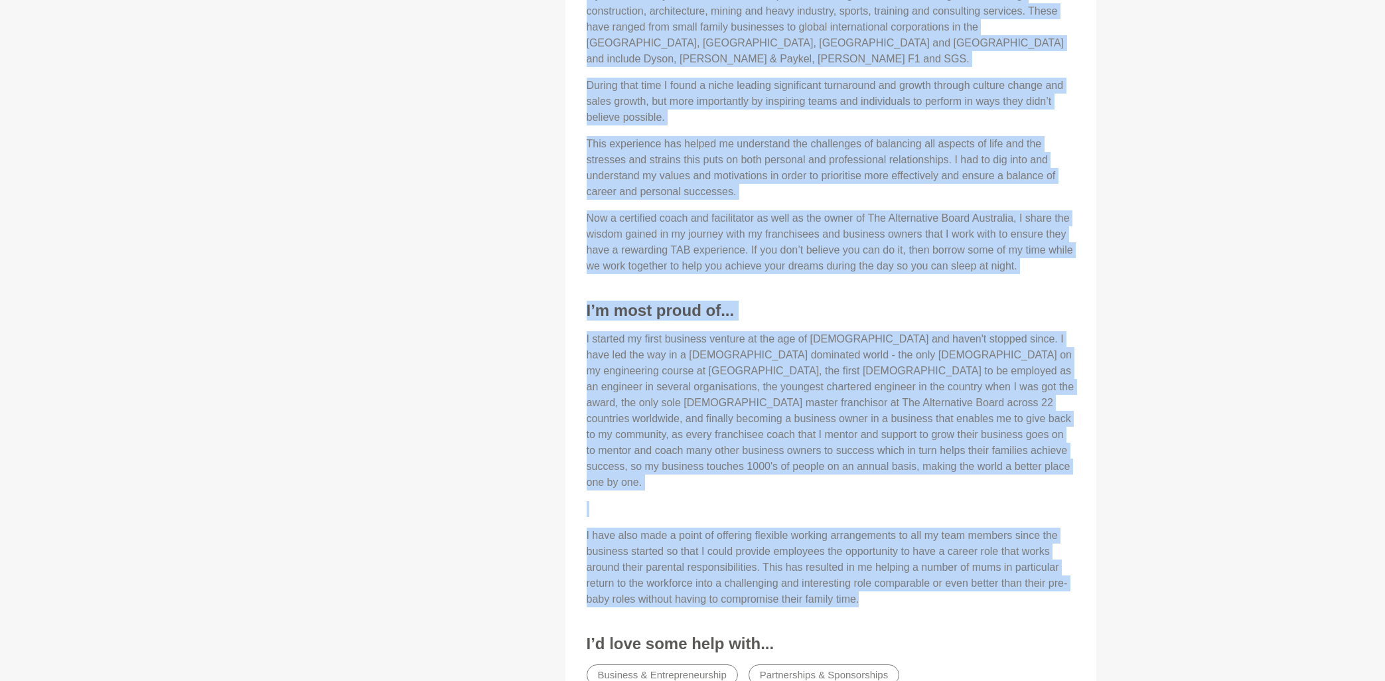
drag, startPoint x: 586, startPoint y: 458, endPoint x: 951, endPoint y: 563, distance: 379.0
click at [951, 563] on div "About Me As the CEO and master franchisor for The Alternative Board Australia, …" at bounding box center [831, 238] width 504 height 912
copy div "As the CEO and master franchisor for The Alternative Board Australia, I enable …"
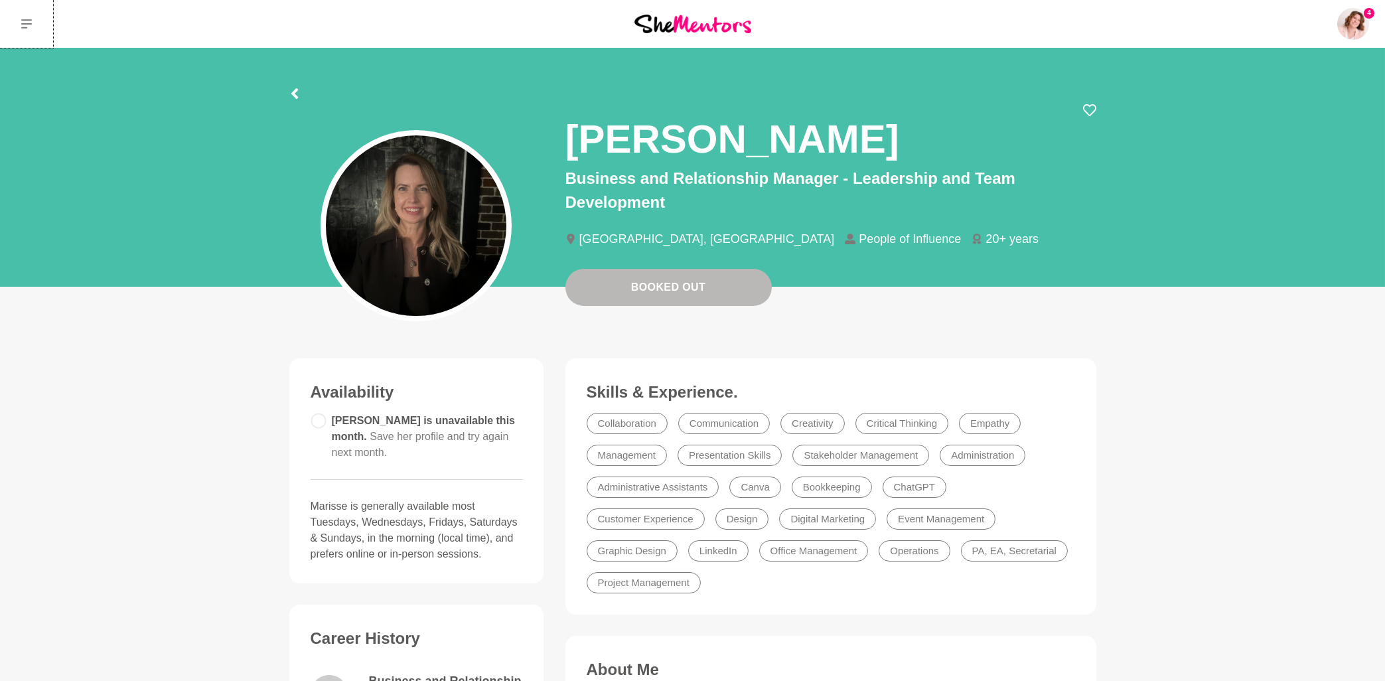
click at [23, 25] on icon at bounding box center [26, 24] width 11 height 11
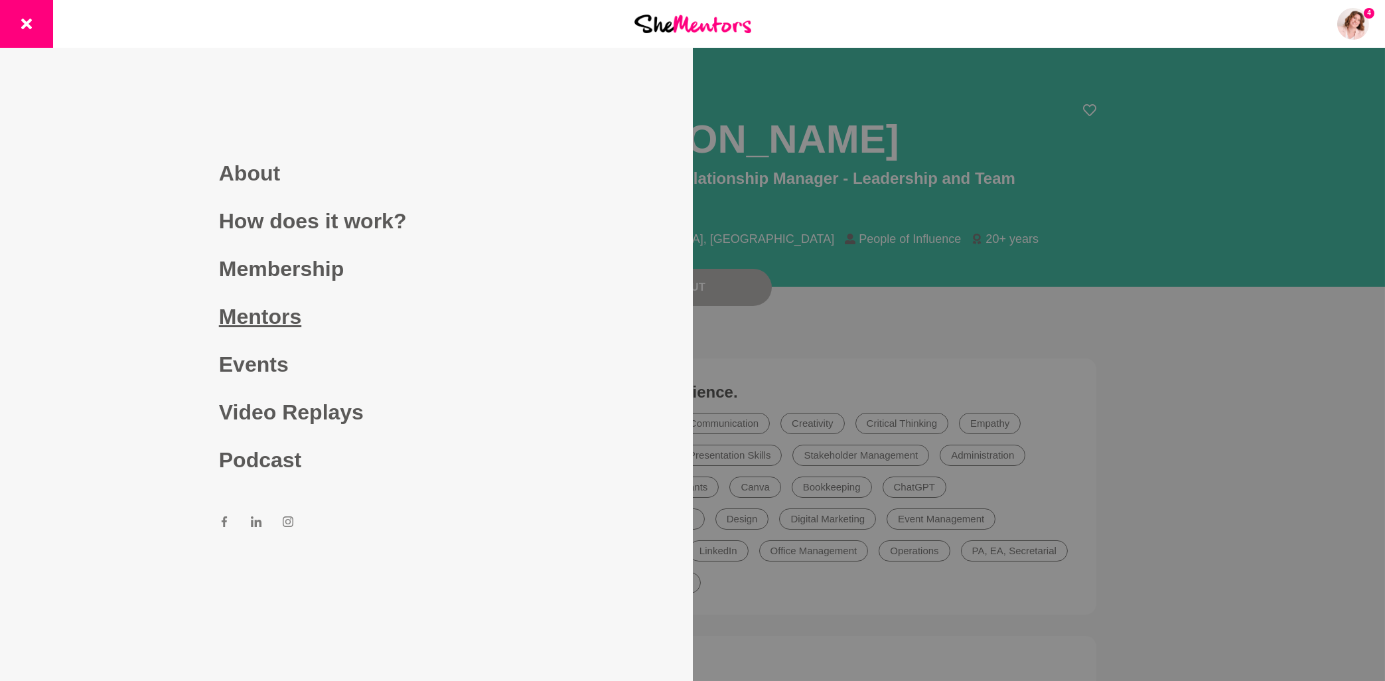
click at [248, 323] on link "Mentors" at bounding box center [346, 317] width 255 height 48
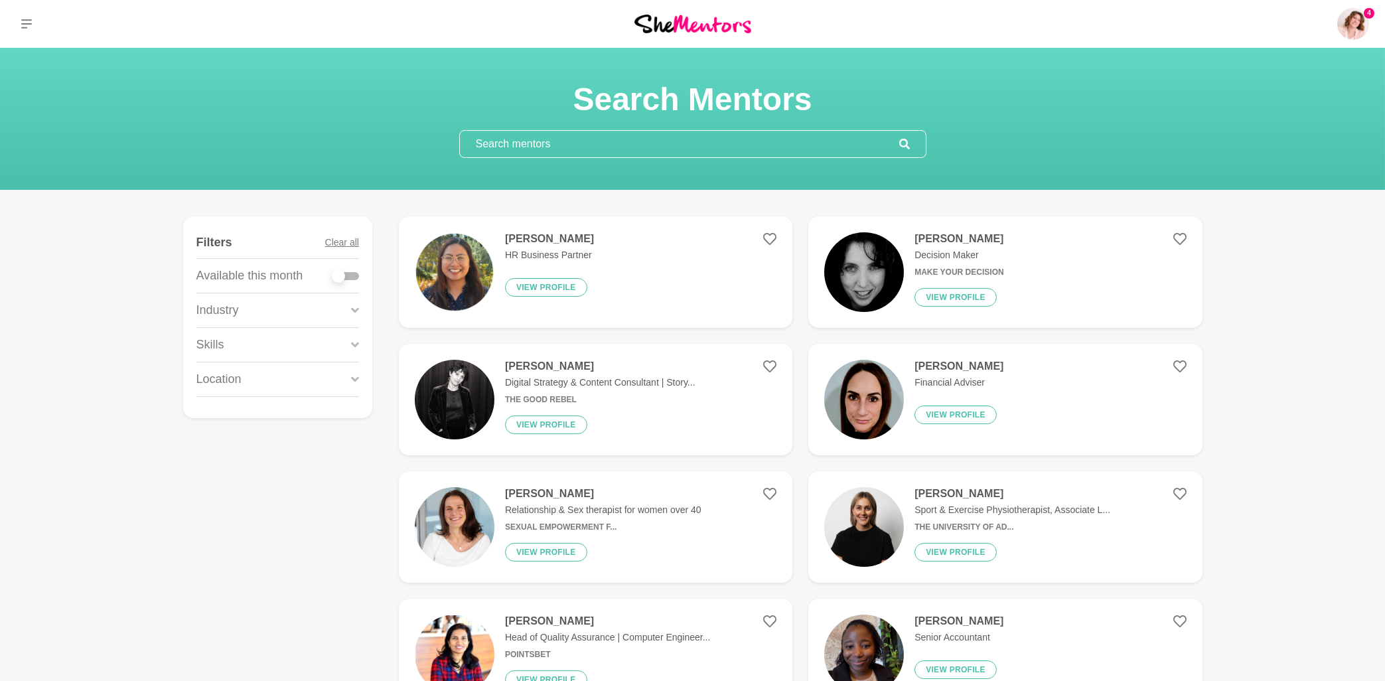
click at [501, 149] on input "text" at bounding box center [679, 144] width 439 height 27
paste input "[PERSON_NAME]"
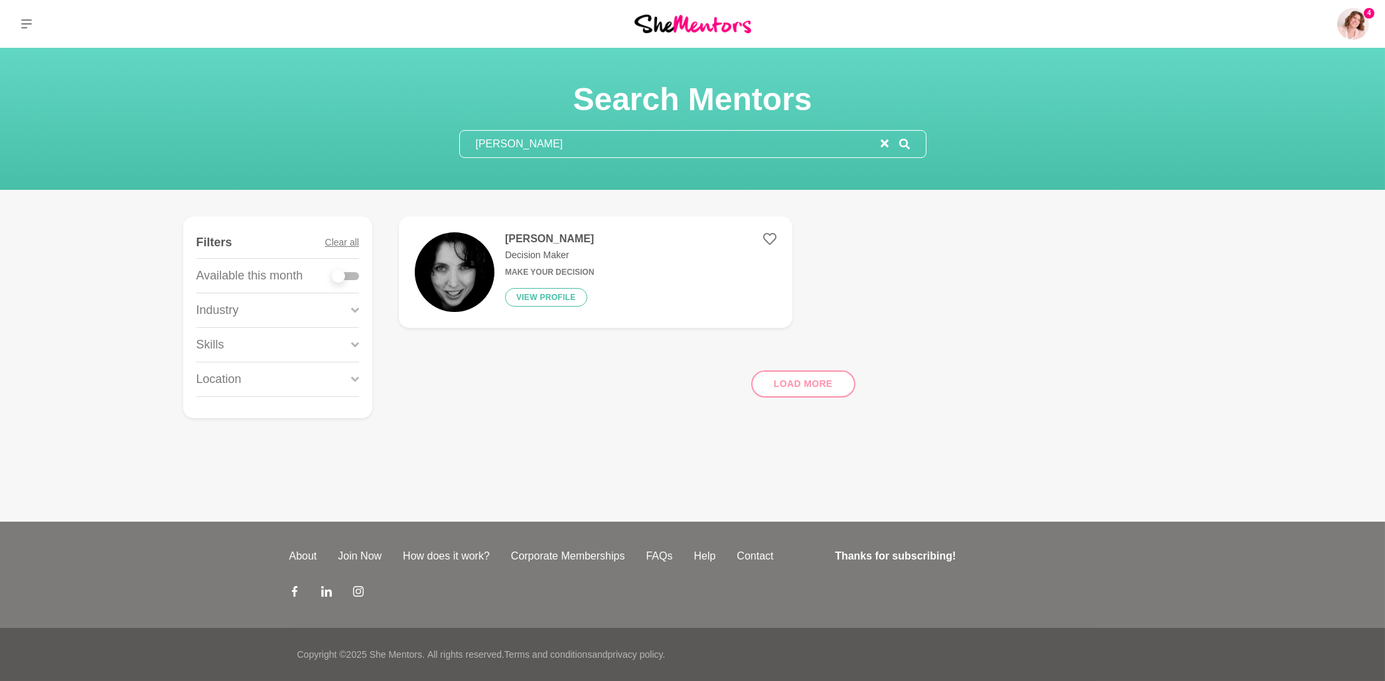
type input "[PERSON_NAME]"
click at [540, 238] on h4 "[PERSON_NAME]" at bounding box center [549, 238] width 89 height 13
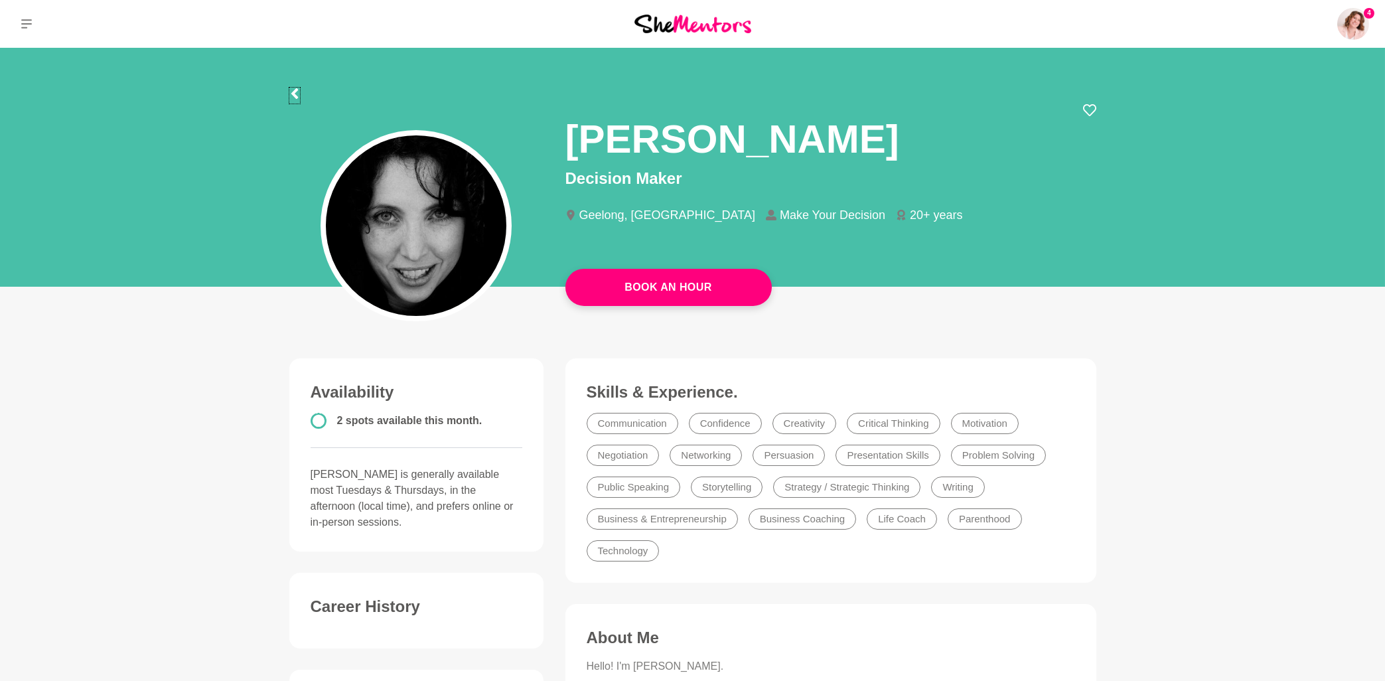
click at [298, 92] on icon at bounding box center [294, 93] width 11 height 11
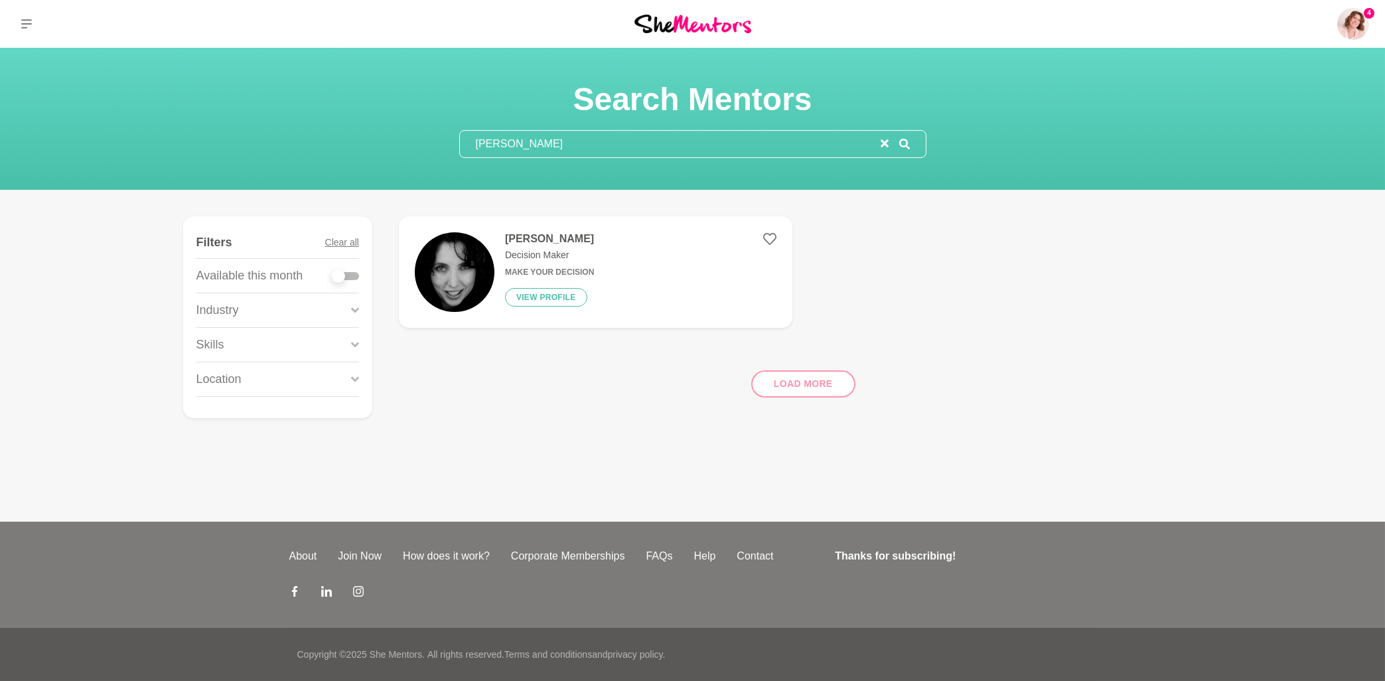
drag, startPoint x: 605, startPoint y: 144, endPoint x: 442, endPoint y: 142, distance: 163.2
click at [460, 142] on input "[PERSON_NAME]" at bounding box center [670, 144] width 421 height 27
paste input "[PERSON_NAME]"
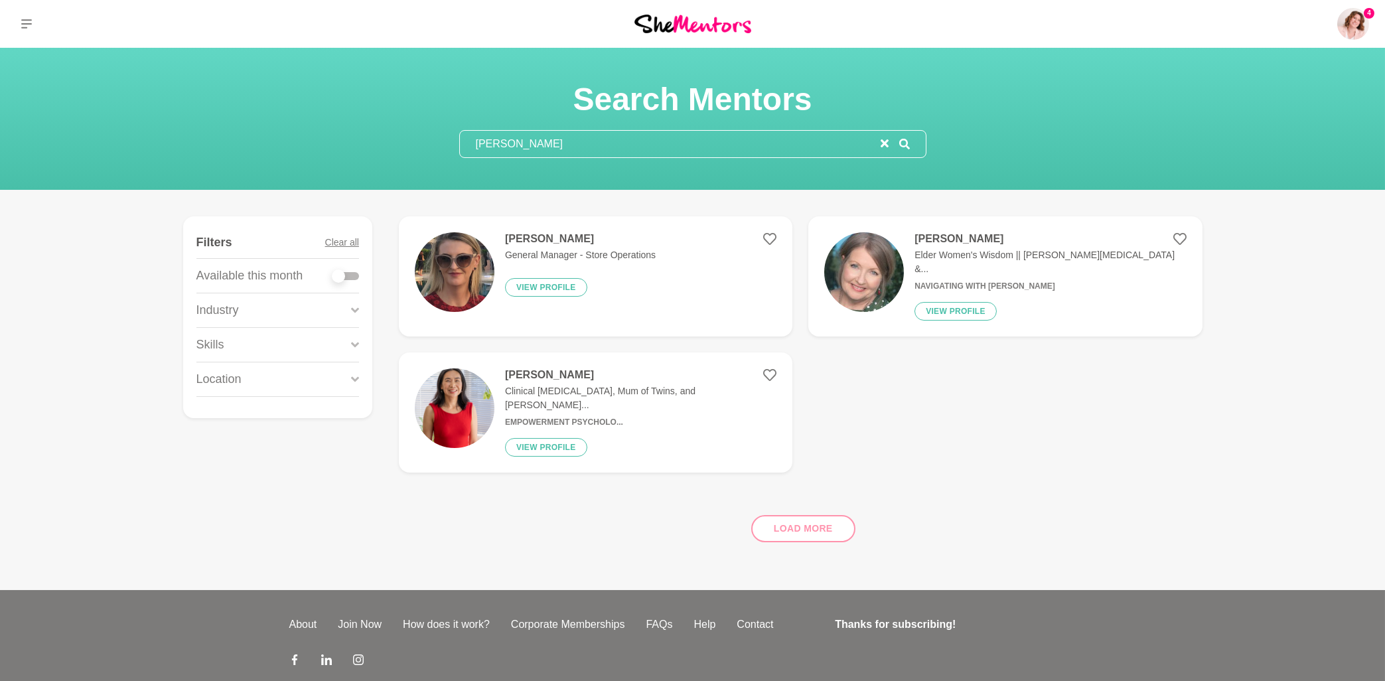
type input "[PERSON_NAME]"
click at [547, 236] on h4 "[PERSON_NAME]" at bounding box center [580, 238] width 151 height 13
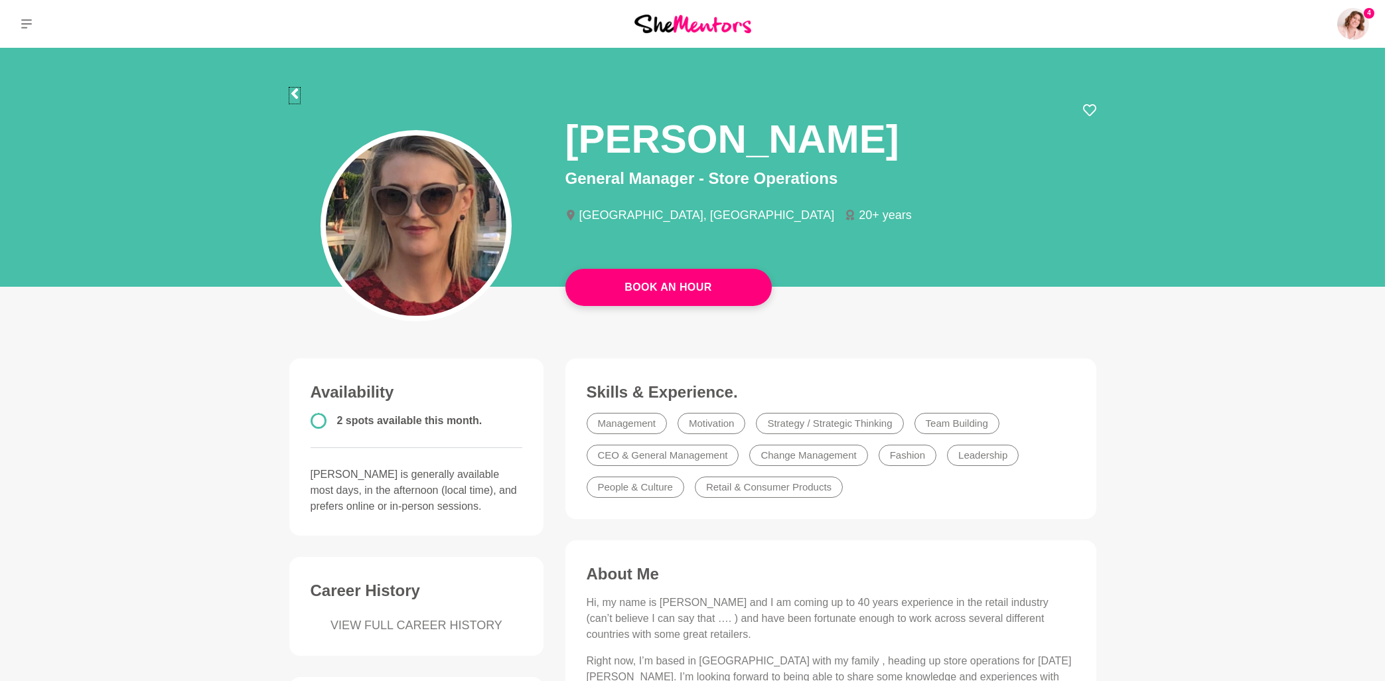
click at [298, 93] on icon at bounding box center [294, 93] width 11 height 11
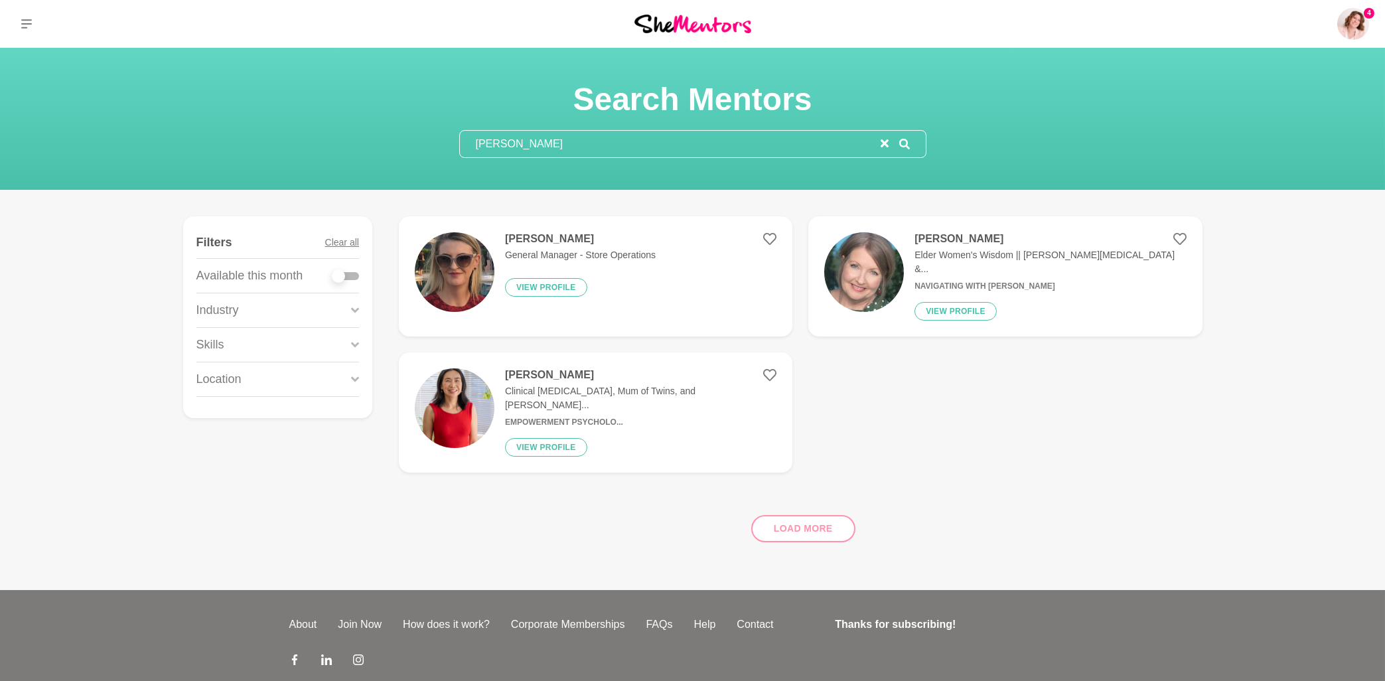
drag, startPoint x: 596, startPoint y: 149, endPoint x: 464, endPoint y: 145, distance: 132.1
click at [464, 145] on input "[PERSON_NAME]" at bounding box center [670, 144] width 421 height 27
paste input "[PERSON_NAME]"
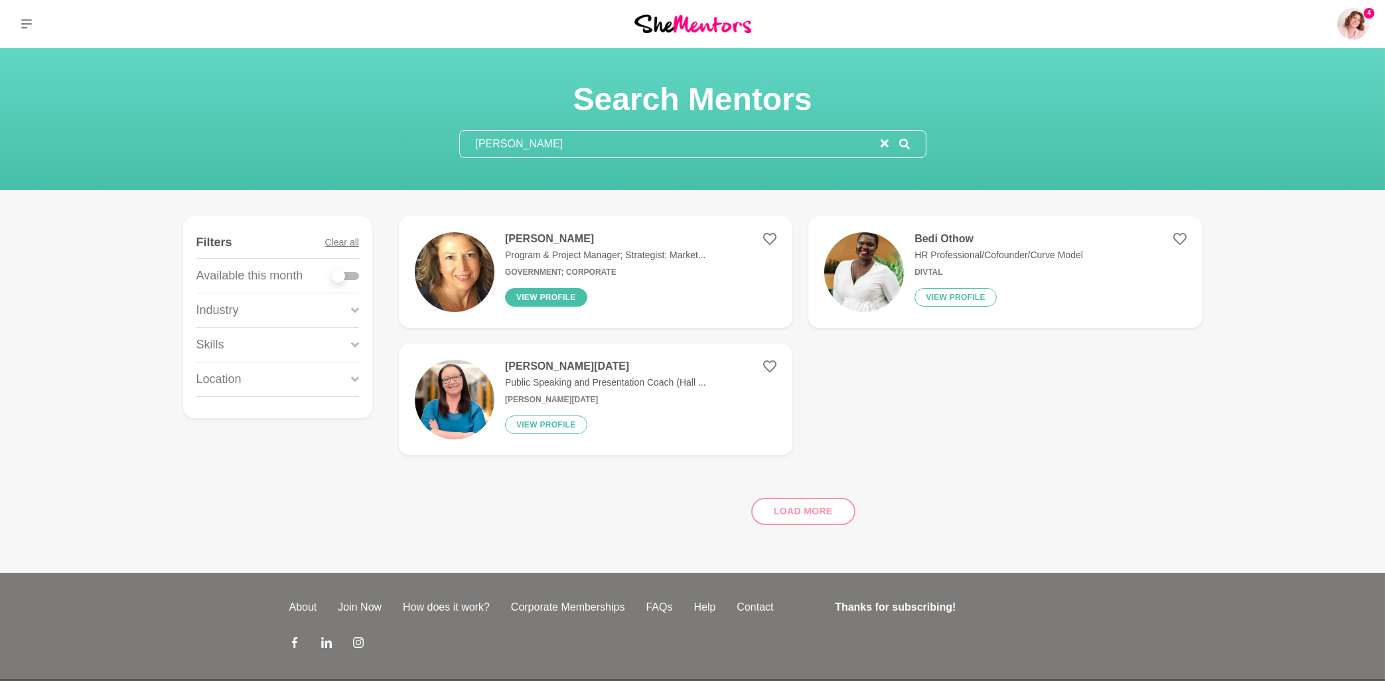
type input "[PERSON_NAME]"
click at [552, 299] on button "View profile" at bounding box center [546, 297] width 82 height 19
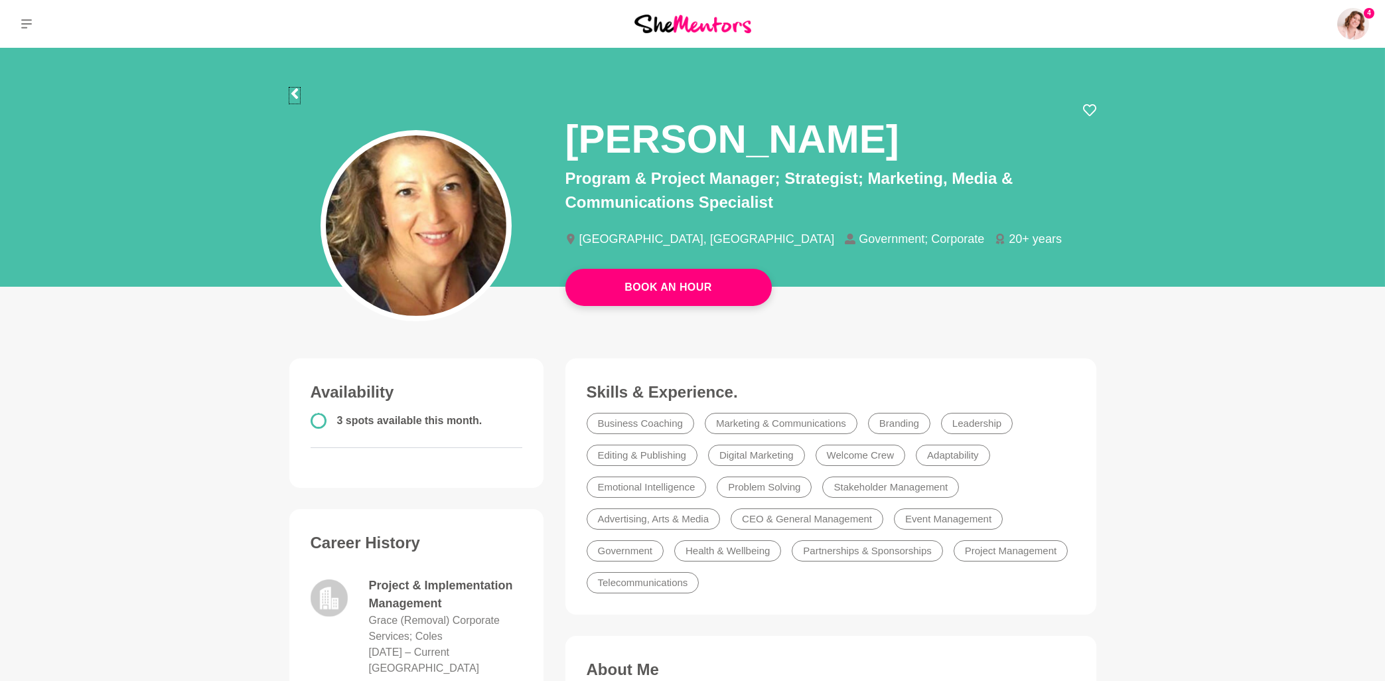
click at [296, 95] on icon at bounding box center [294, 93] width 11 height 11
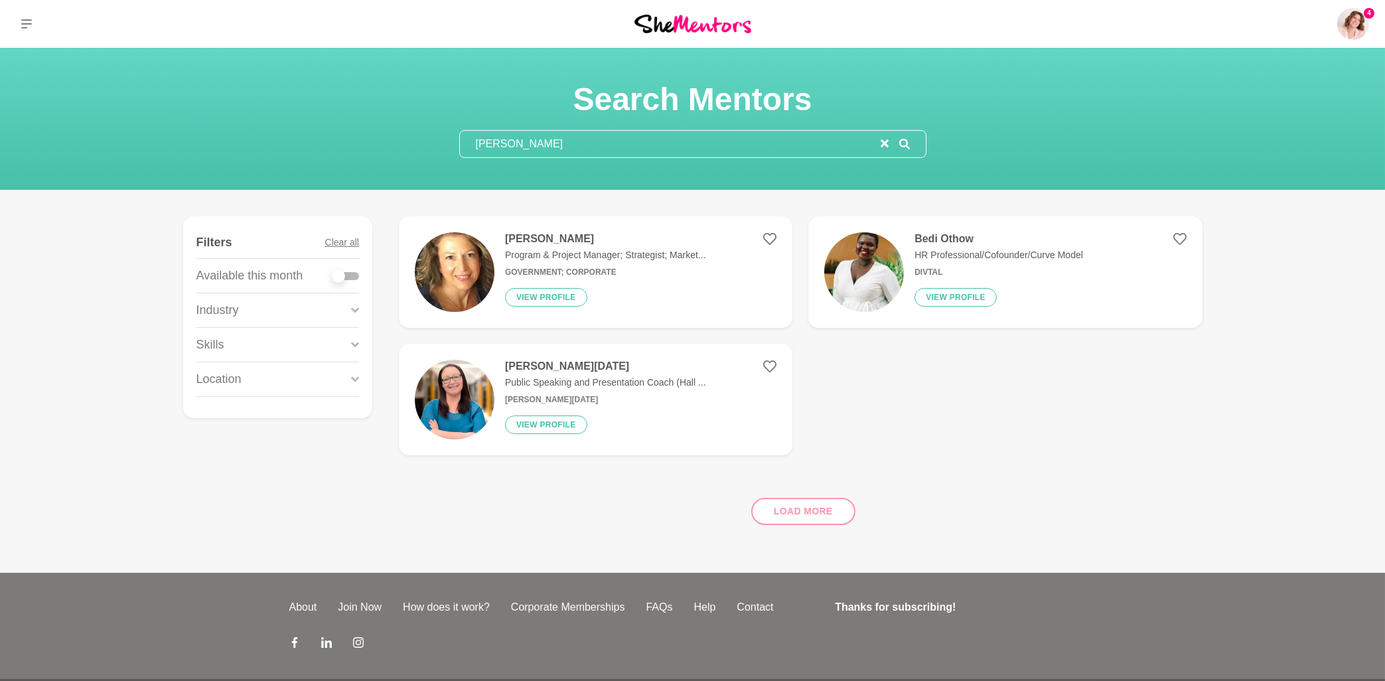
drag, startPoint x: 596, startPoint y: 147, endPoint x: 445, endPoint y: 141, distance: 151.4
click at [460, 141] on input "[PERSON_NAME]" at bounding box center [670, 144] width 421 height 27
paste input "[PERSON_NAME]"
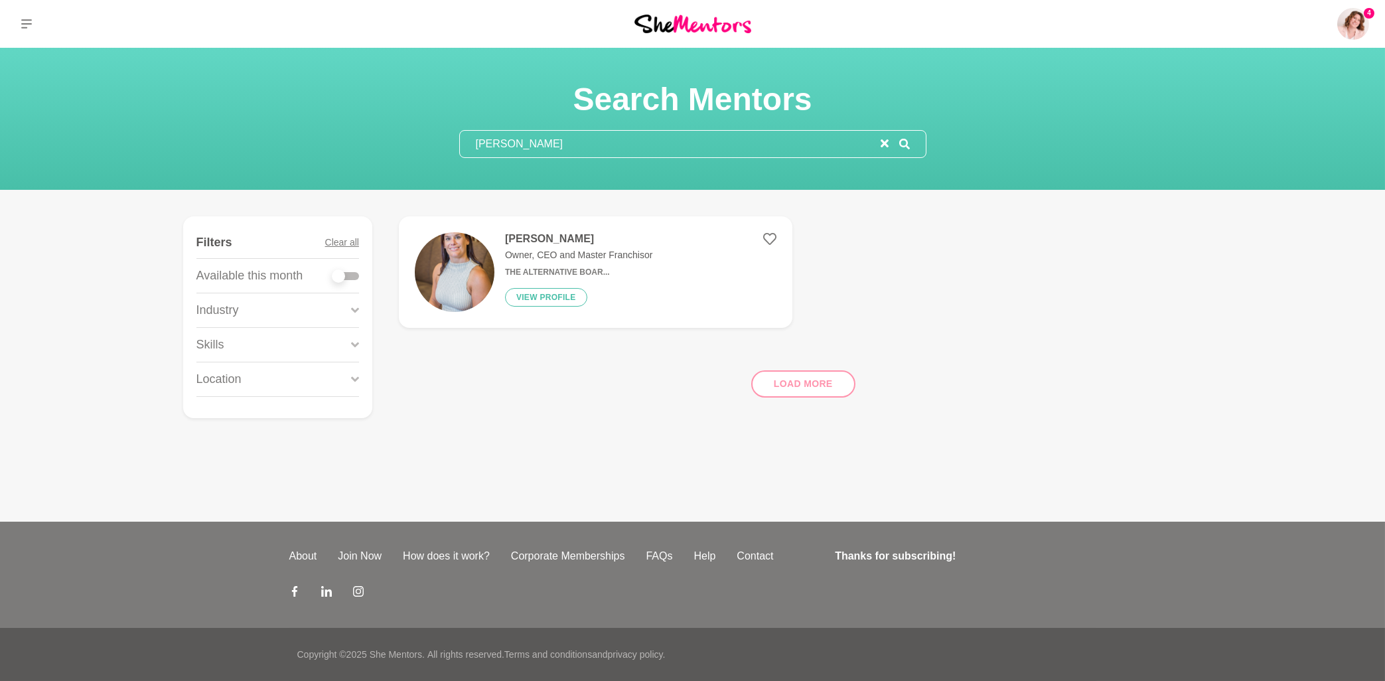
type input "[PERSON_NAME]"
click at [539, 243] on h4 "[PERSON_NAME]" at bounding box center [579, 238] width 148 height 13
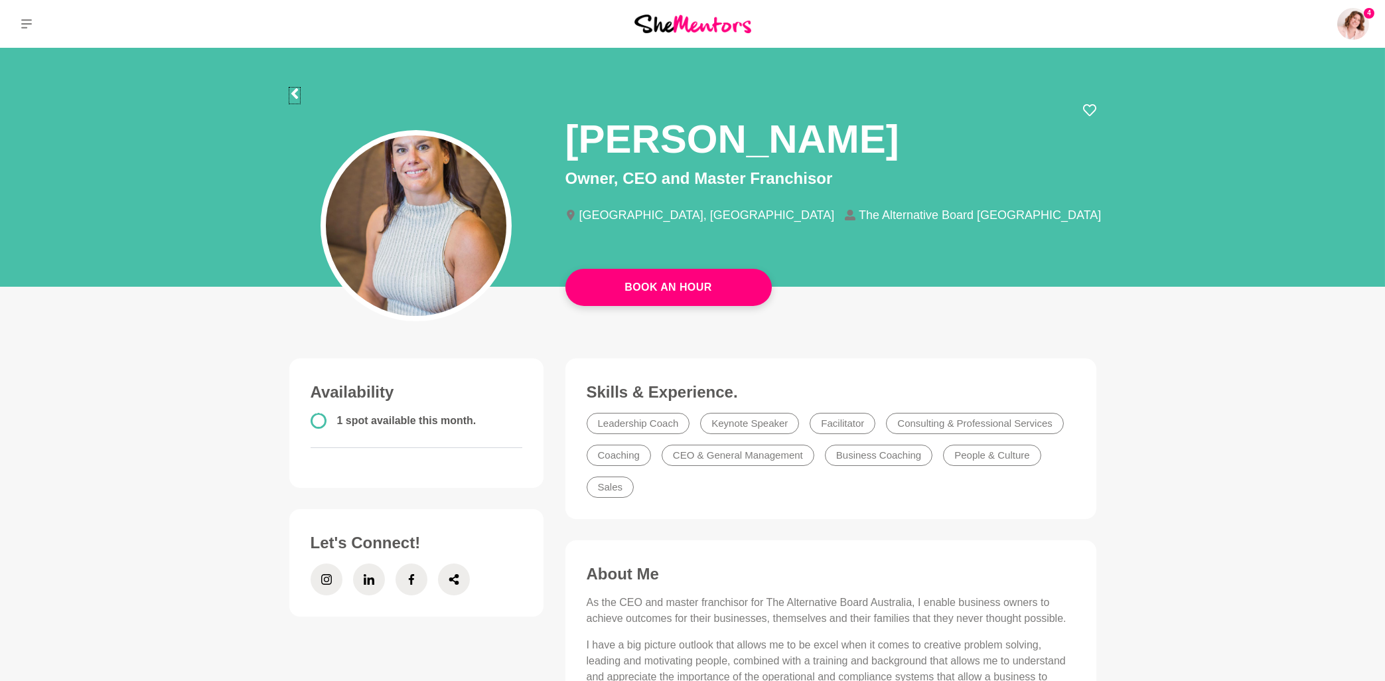
click at [297, 94] on icon at bounding box center [294, 93] width 11 height 11
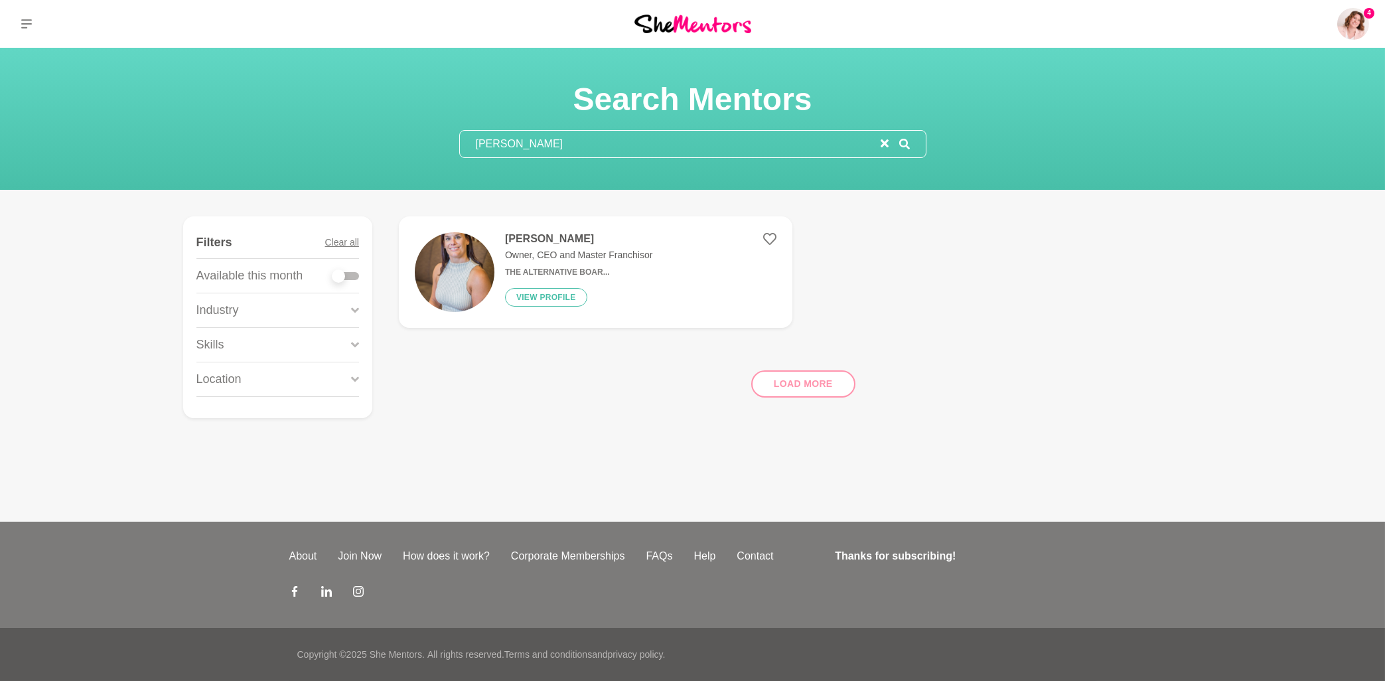
drag, startPoint x: 588, startPoint y: 147, endPoint x: 465, endPoint y: 147, distance: 123.4
click at [465, 147] on input "[PERSON_NAME]" at bounding box center [670, 144] width 421 height 27
paste input "[PERSON_NAME]"
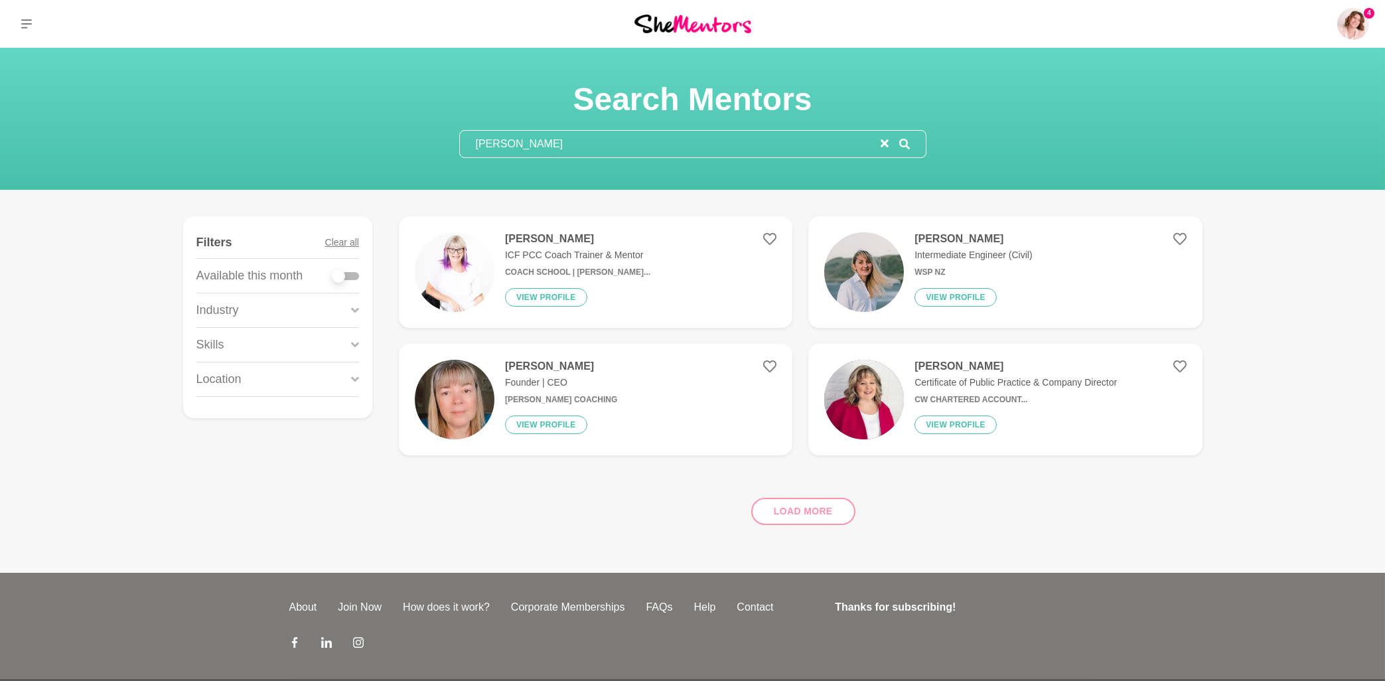
type input "[PERSON_NAME]"
click at [553, 241] on h4 "[PERSON_NAME]" at bounding box center [577, 238] width 145 height 13
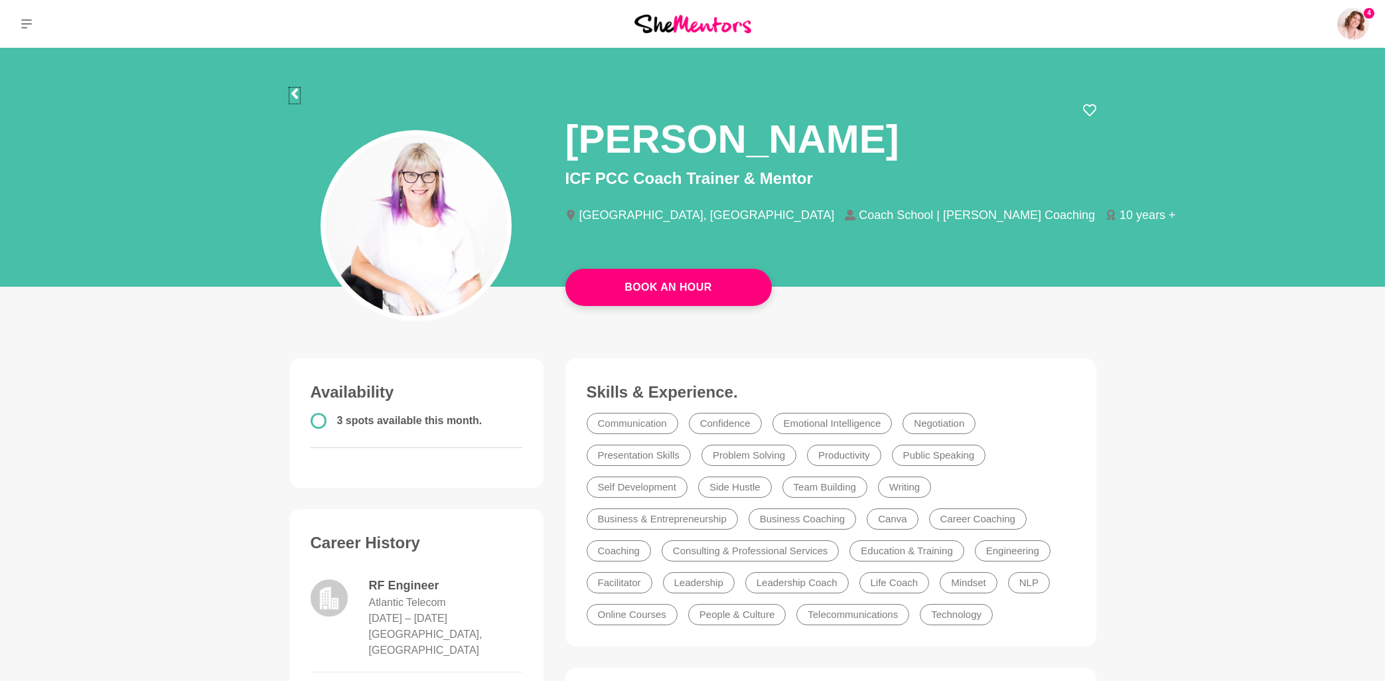
click at [295, 98] on icon at bounding box center [294, 93] width 7 height 11
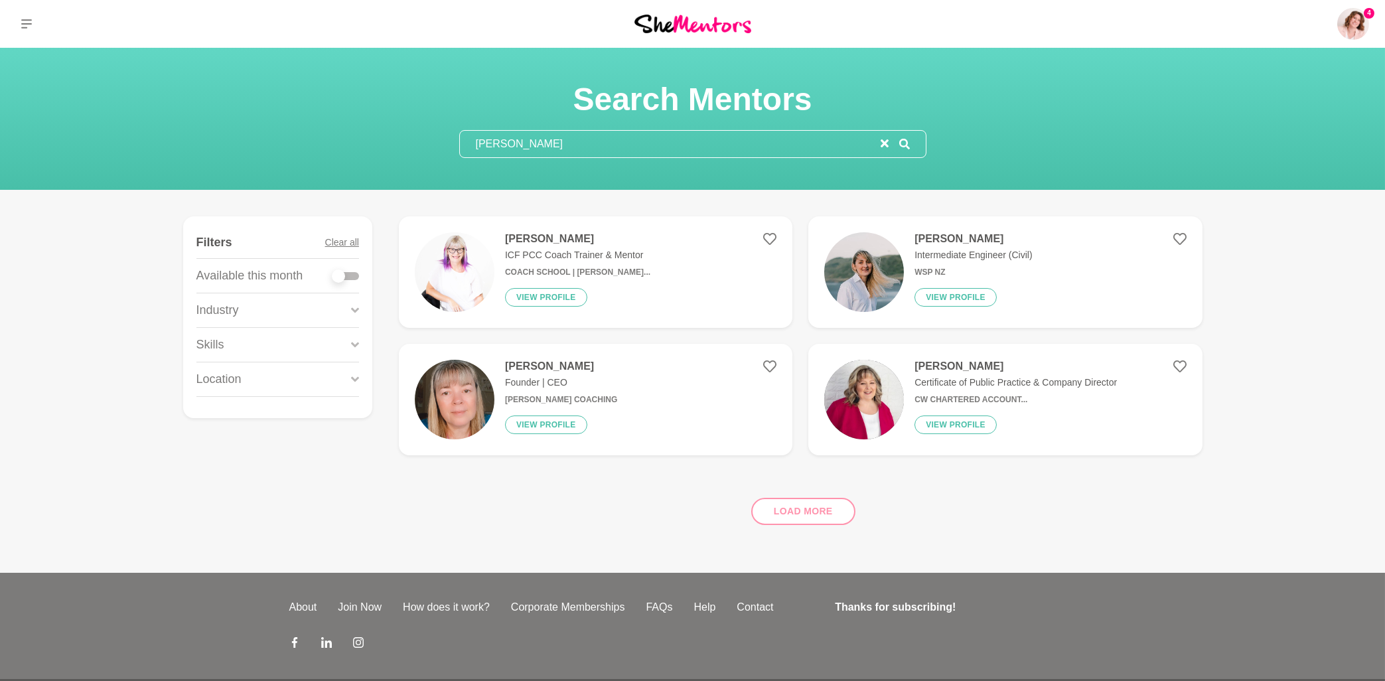
drag, startPoint x: 598, startPoint y: 148, endPoint x: 462, endPoint y: 147, distance: 136.0
click at [462, 147] on input "[PERSON_NAME]" at bounding box center [670, 144] width 421 height 27
paste input "[PERSON_NAME]"
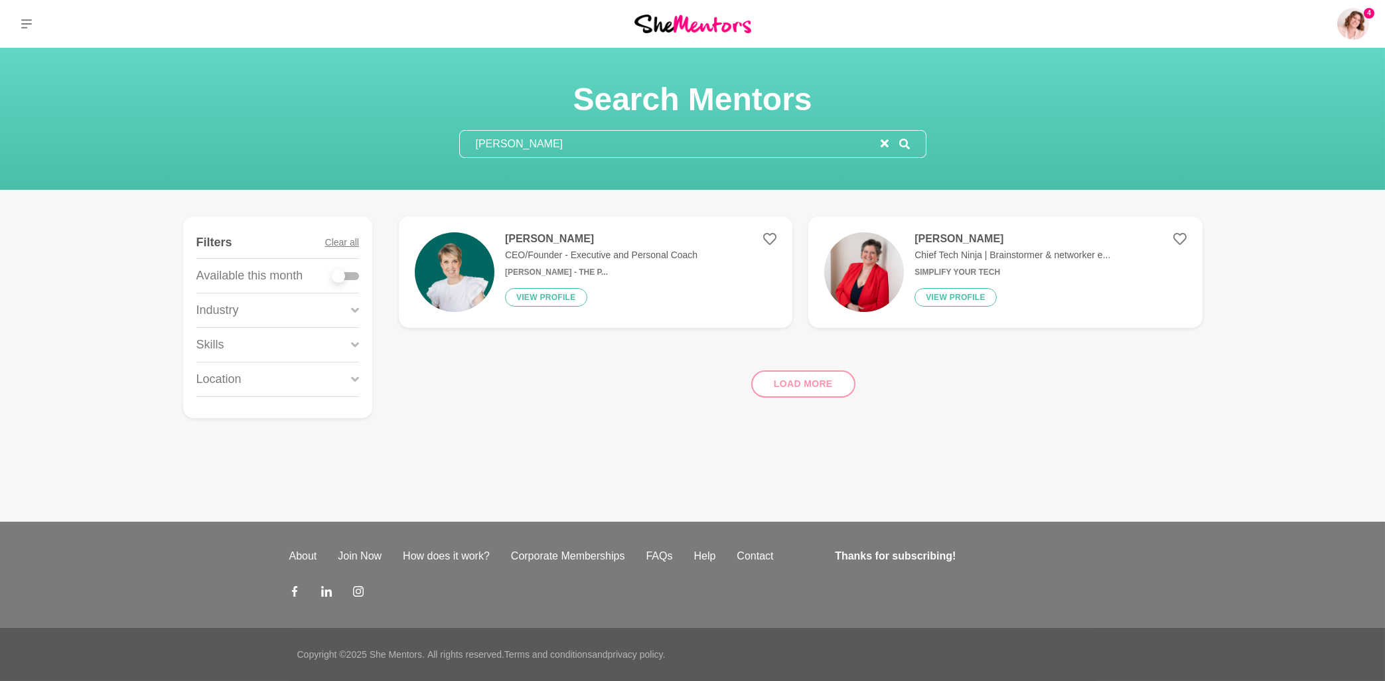
type input "[PERSON_NAME]"
click at [539, 240] on h4 "[PERSON_NAME]" at bounding box center [601, 238] width 192 height 13
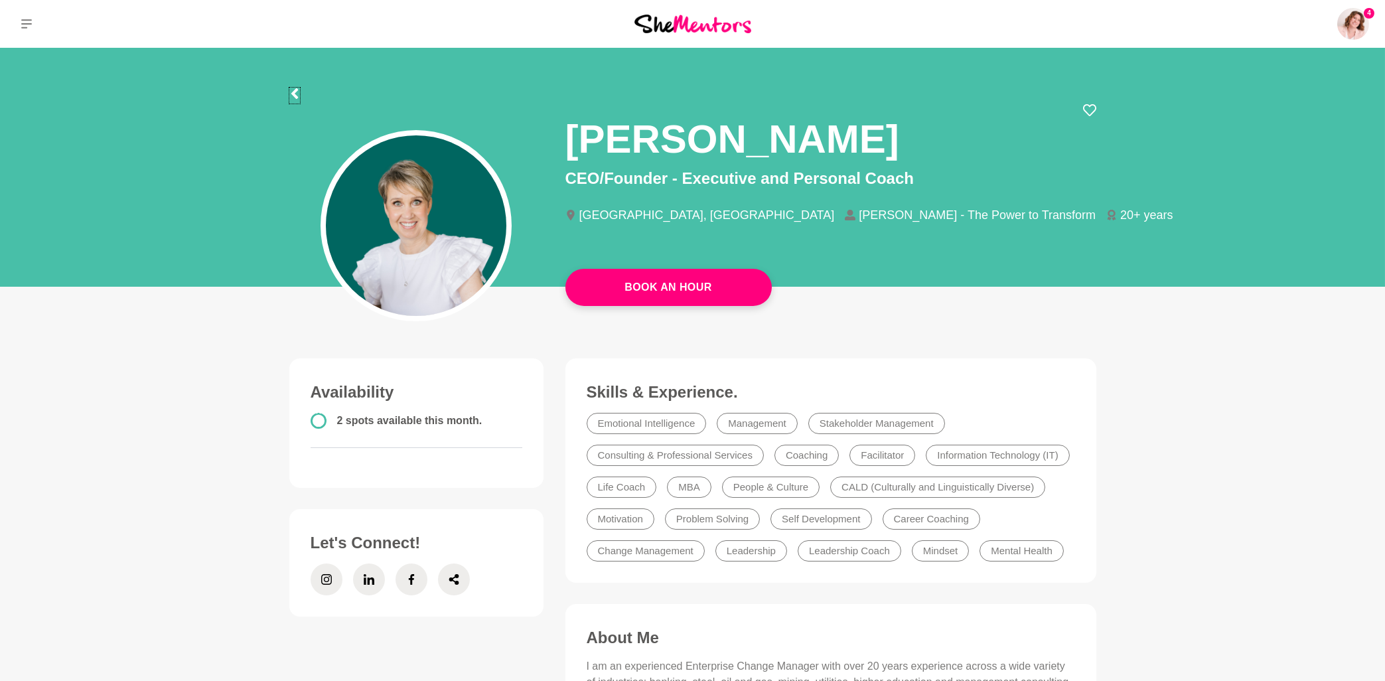
click at [298, 94] on icon at bounding box center [294, 93] width 11 height 11
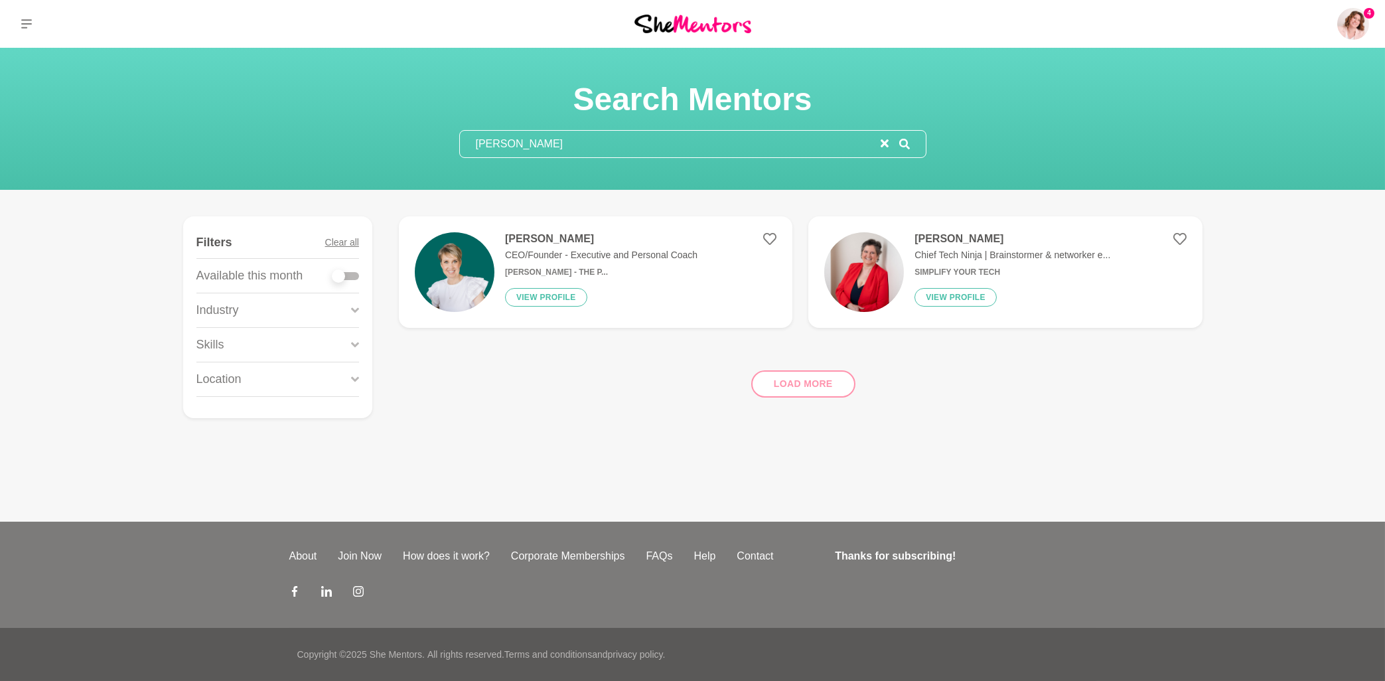
drag, startPoint x: 567, startPoint y: 141, endPoint x: 462, endPoint y: 145, distance: 104.9
click at [462, 145] on input "[PERSON_NAME]" at bounding box center [670, 144] width 421 height 27
paste input "[PERSON_NAME]"
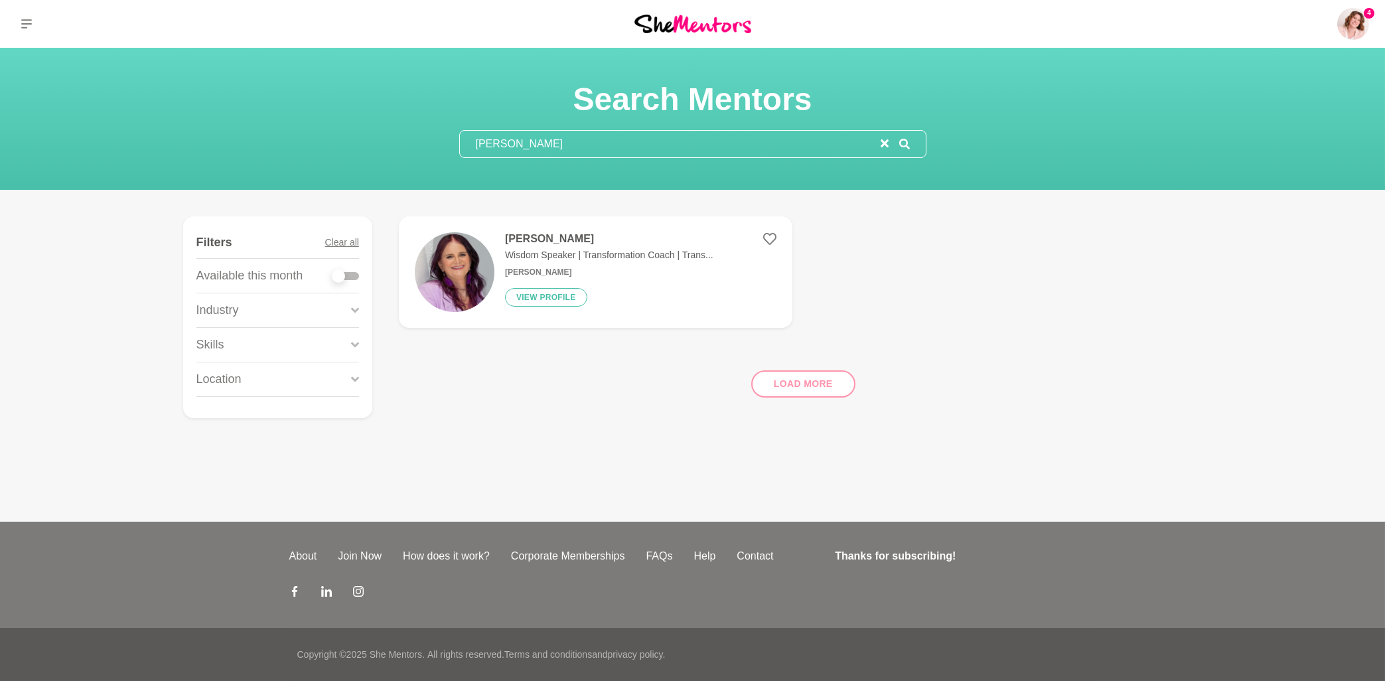
type input "[PERSON_NAME]"
click at [526, 245] on h4 "[PERSON_NAME]" at bounding box center [609, 238] width 208 height 13
